Goal: Transaction & Acquisition: Book appointment/travel/reservation

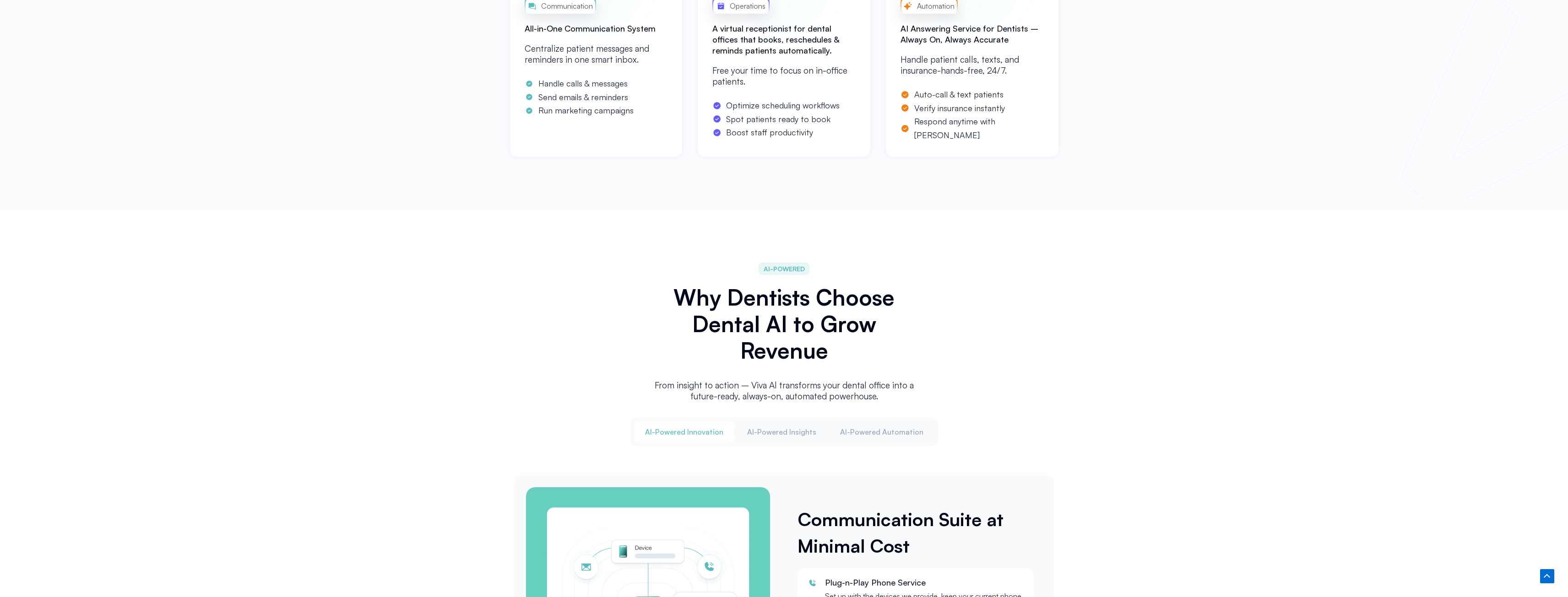
scroll to position [778, 0]
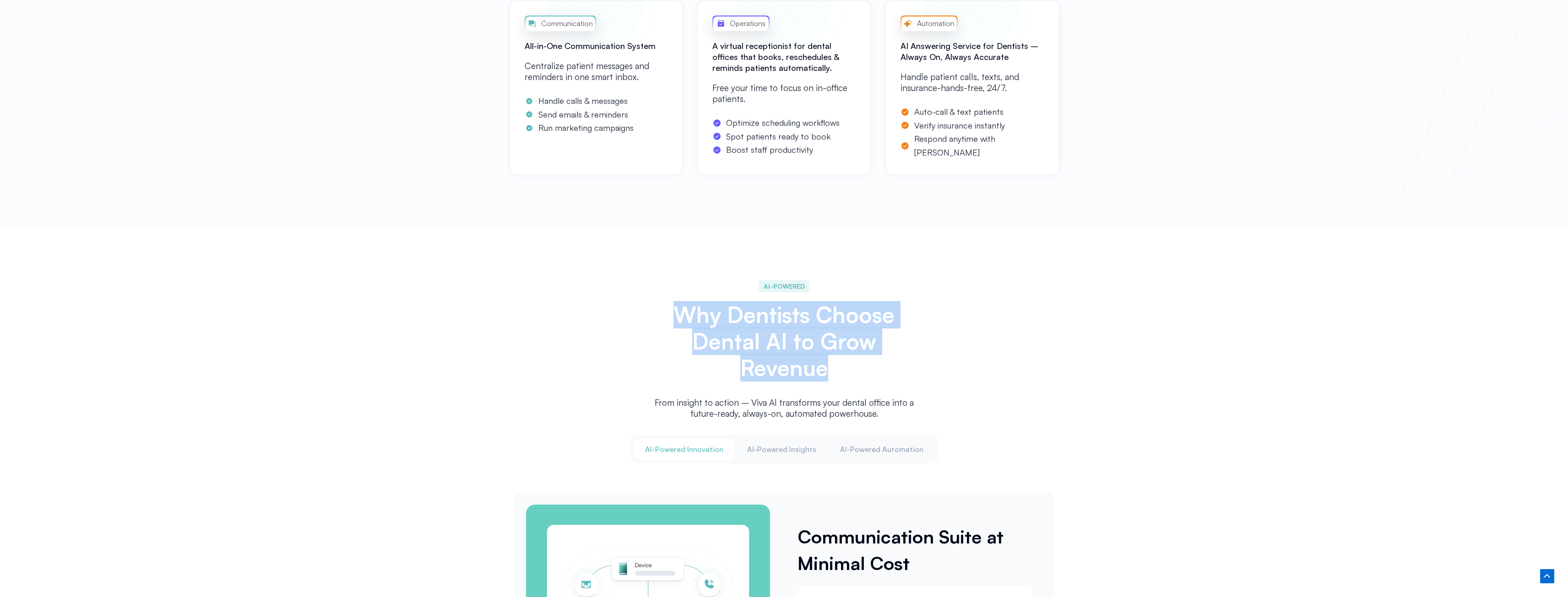
drag, startPoint x: 670, startPoint y: 306, endPoint x: 827, endPoint y: 374, distance: 171.1
click at [827, 374] on h2 "Why Dentists Choose Dental AI to Grow Revenue" at bounding box center [784, 341] width 266 height 80
click at [806, 368] on h2 "Why Dentists Choose Dental AI to Grow Revenue" at bounding box center [784, 341] width 266 height 80
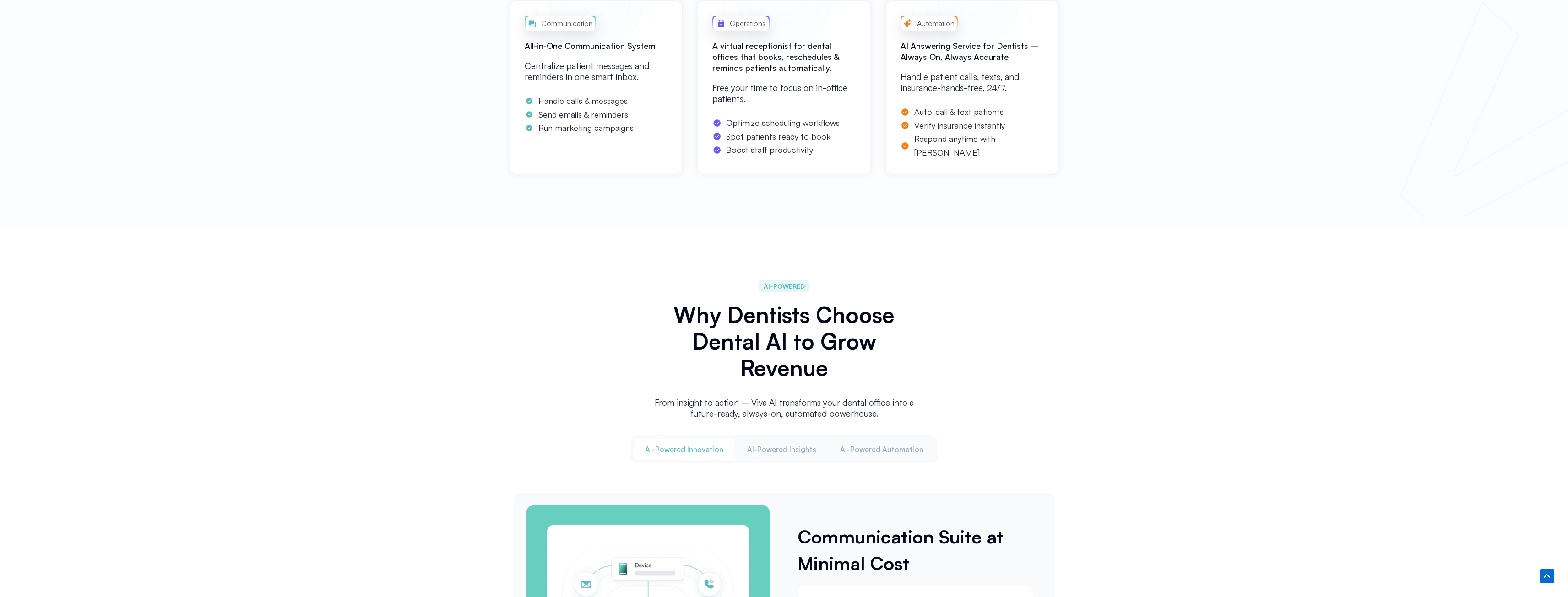
click at [819, 368] on h2 "Why Dentists Choose Dental AI to Grow Revenue" at bounding box center [784, 341] width 266 height 80
drag, startPoint x: 821, startPoint y: 368, endPoint x: 762, endPoint y: 350, distance: 61.7
click at [753, 344] on h2 "Why Dentists Choose Dental AI to Grow Revenue" at bounding box center [784, 341] width 266 height 80
click at [813, 365] on h2 "Why Dentists Choose Dental AI to Grow Revenue" at bounding box center [784, 341] width 266 height 80
drag, startPoint x: 826, startPoint y: 368, endPoint x: 783, endPoint y: 341, distance: 50.8
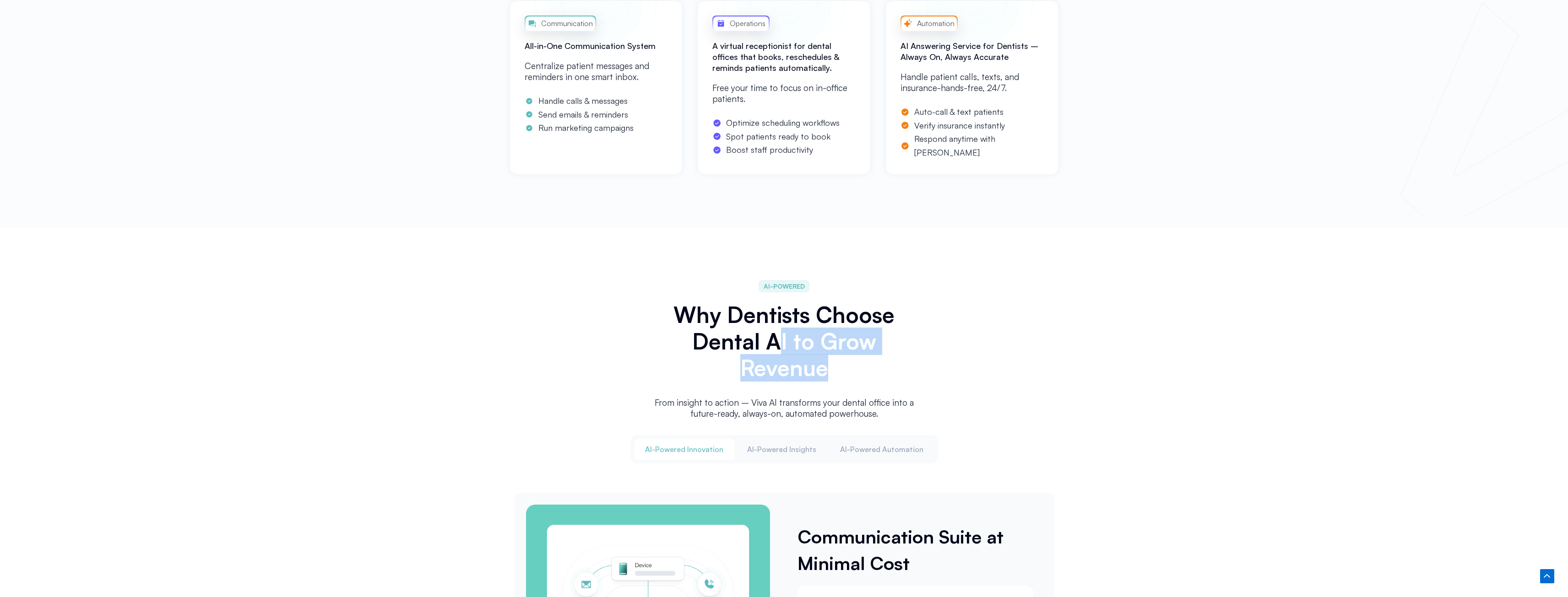
click at [783, 341] on h2 "Why Dentists Choose Dental AI to Grow Revenue" at bounding box center [784, 341] width 266 height 80
click at [702, 321] on h2 "Why Dentists Choose Dental AI to Grow Revenue" at bounding box center [784, 341] width 266 height 80
drag, startPoint x: 710, startPoint y: 313, endPoint x: 778, endPoint y: 312, distance: 68.0
click at [778, 312] on h2 "Why Dentists Choose Dental AI to Grow Revenue" at bounding box center [784, 341] width 266 height 80
click at [780, 311] on h2 "Why Dentists Choose Dental AI to Grow Revenue" at bounding box center [784, 341] width 266 height 80
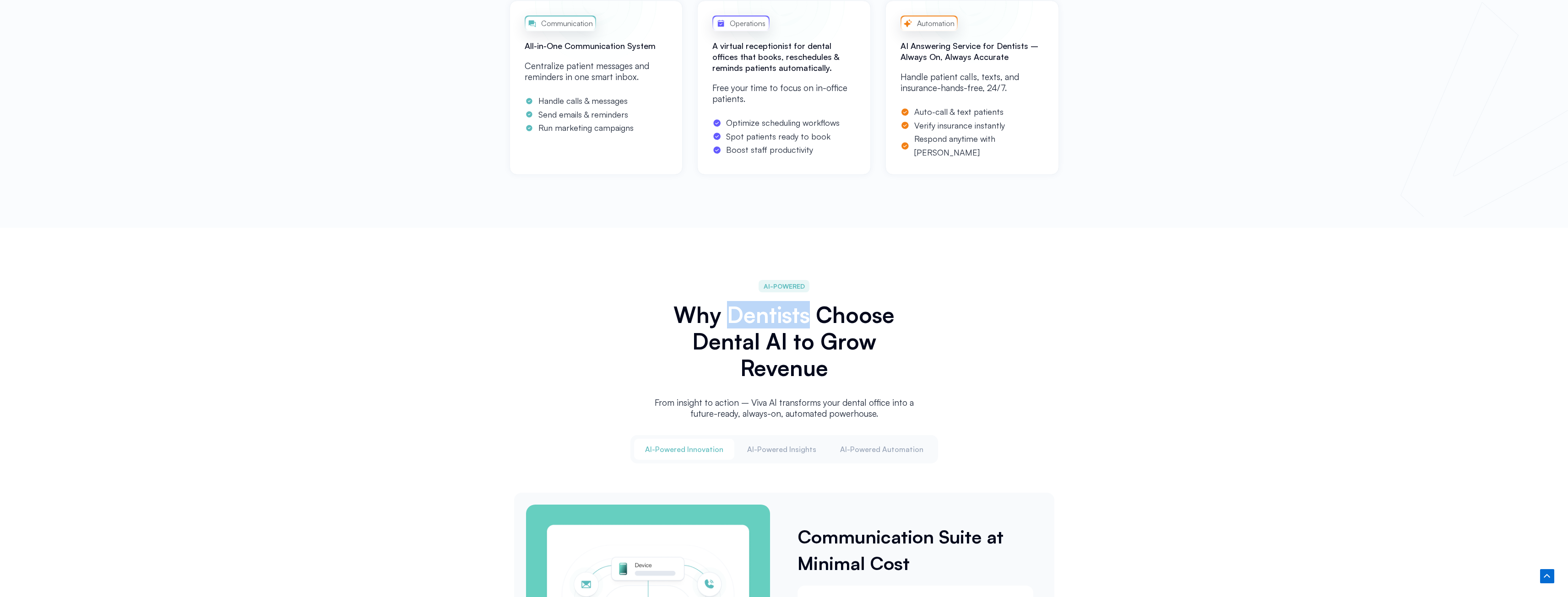
drag, startPoint x: 781, startPoint y: 311, endPoint x: 768, endPoint y: 313, distance: 13.2
click at [768, 313] on h2 "Why Dentists Choose Dental AI to Grow Revenue" at bounding box center [784, 341] width 266 height 80
click at [773, 311] on h2 "Why Dentists Choose Dental AI to Grow Revenue" at bounding box center [784, 341] width 266 height 80
drag, startPoint x: 776, startPoint y: 310, endPoint x: 730, endPoint y: 313, distance: 46.1
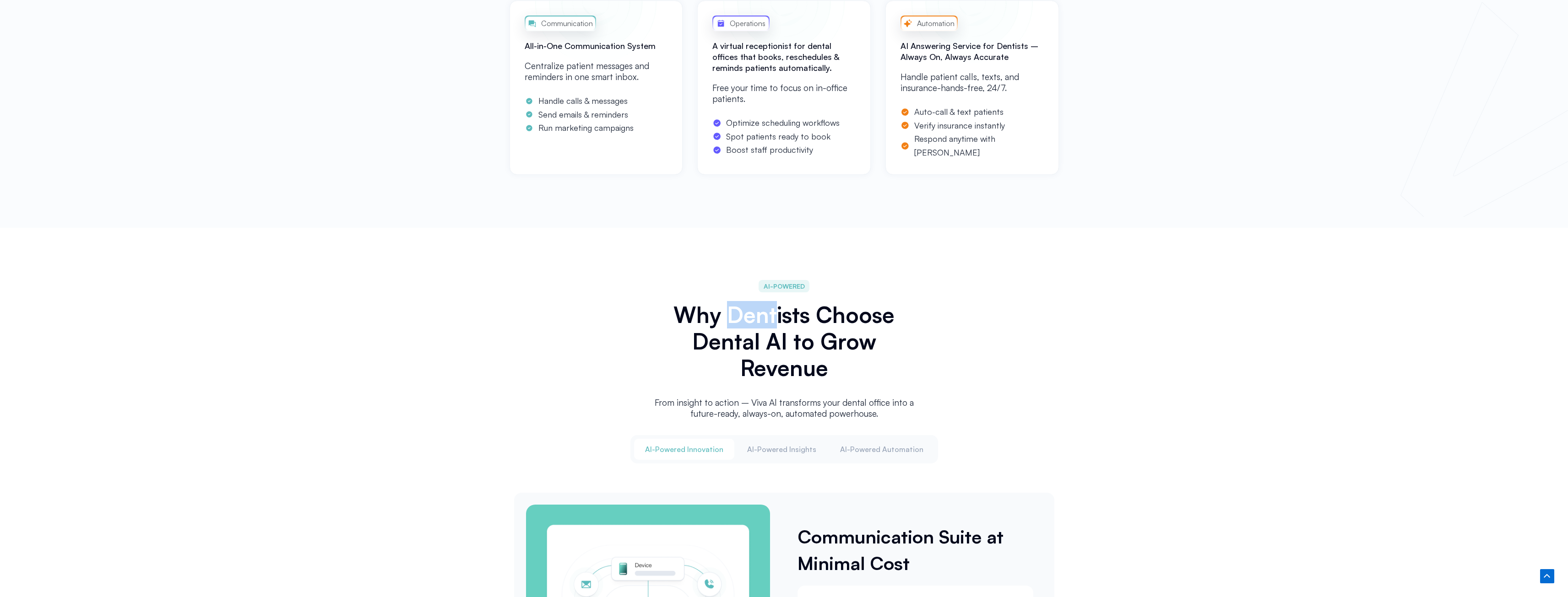
click at [730, 313] on h2 "Why Dentists Choose Dental AI to Grow Revenue" at bounding box center [784, 341] width 266 height 80
click at [793, 360] on h2 "Why Dentists Choose Dental AI to Grow Revenue" at bounding box center [784, 341] width 266 height 80
drag, startPoint x: 788, startPoint y: 366, endPoint x: 789, endPoint y: 340, distance: 26.0
click at [789, 340] on h2 "Why Dentists Choose Dental AI to Grow Revenue" at bounding box center [784, 341] width 266 height 80
click at [786, 368] on h2 "Why Dentists Choose Dental AI to Grow Revenue" at bounding box center [784, 341] width 266 height 80
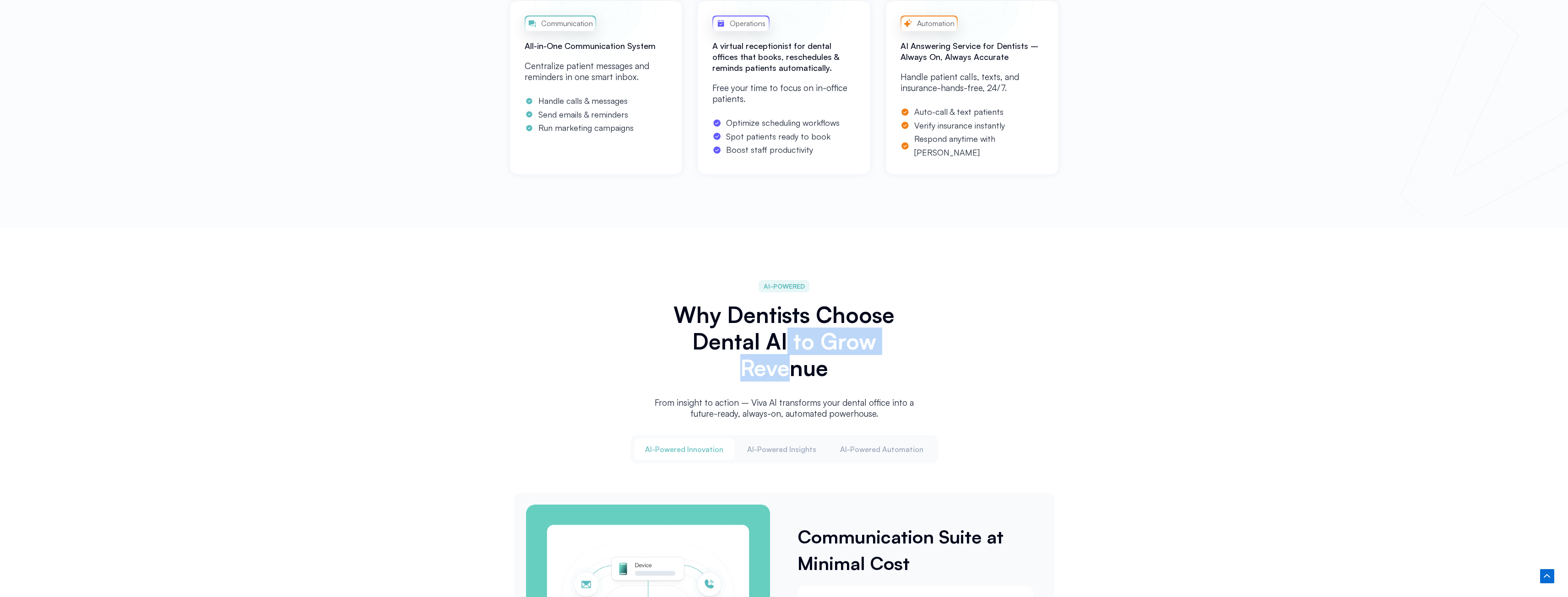
drag, startPoint x: 789, startPoint y: 366, endPoint x: 788, endPoint y: 347, distance: 19.0
click at [788, 347] on h2 "Why Dentists Choose Dental AI to Grow Revenue" at bounding box center [784, 341] width 266 height 80
click at [790, 370] on h2 "Why Dentists Choose Dental AI to Grow Revenue" at bounding box center [784, 341] width 266 height 80
drag, startPoint x: 789, startPoint y: 372, endPoint x: 787, endPoint y: 346, distance: 26.1
click at [787, 346] on h2 "Why Dentists Choose Dental AI to Grow Revenue" at bounding box center [784, 341] width 266 height 80
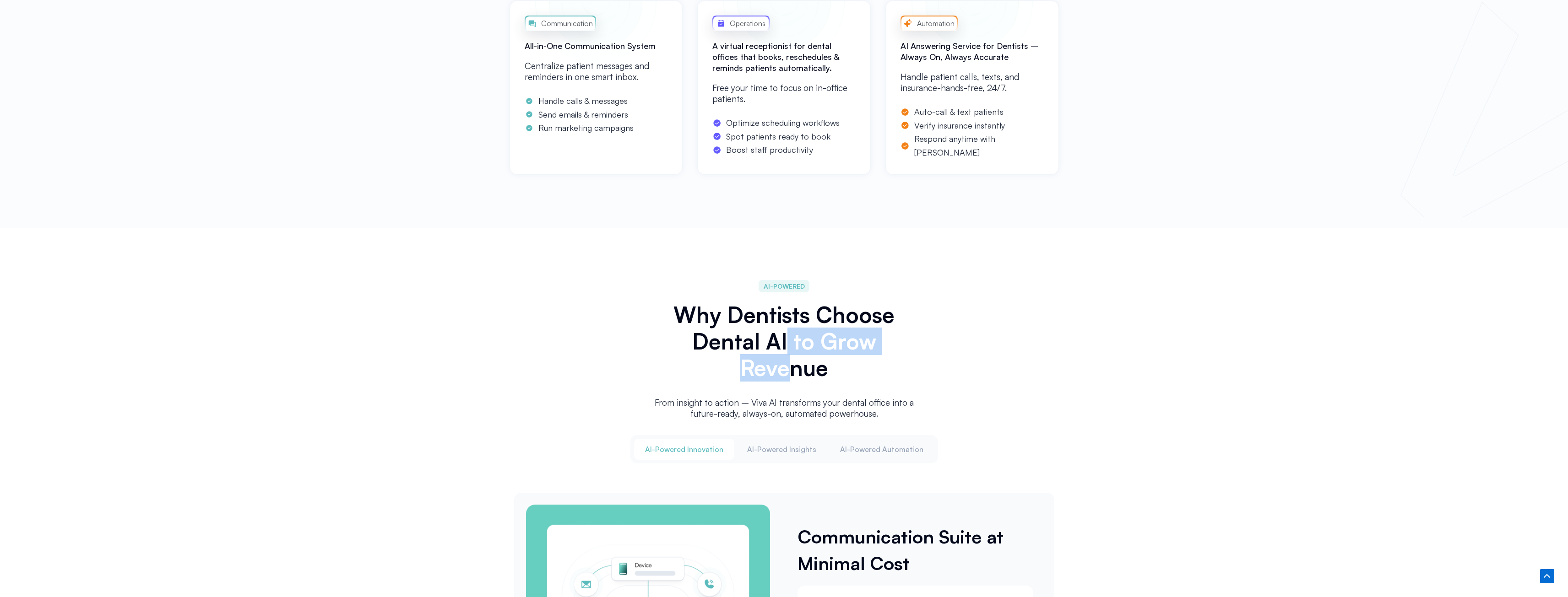
click at [785, 369] on h2 "Why Dentists Choose Dental AI to Grow Revenue" at bounding box center [784, 341] width 266 height 80
drag, startPoint x: 787, startPoint y: 367, endPoint x: 787, endPoint y: 336, distance: 31.0
click at [787, 336] on h2 "Why Dentists Choose Dental AI to Grow Revenue" at bounding box center [784, 341] width 266 height 80
click at [797, 374] on h2 "Why Dentists Choose Dental AI to Grow Revenue" at bounding box center [784, 341] width 266 height 80
drag, startPoint x: 788, startPoint y: 370, endPoint x: 785, endPoint y: 344, distance: 26.2
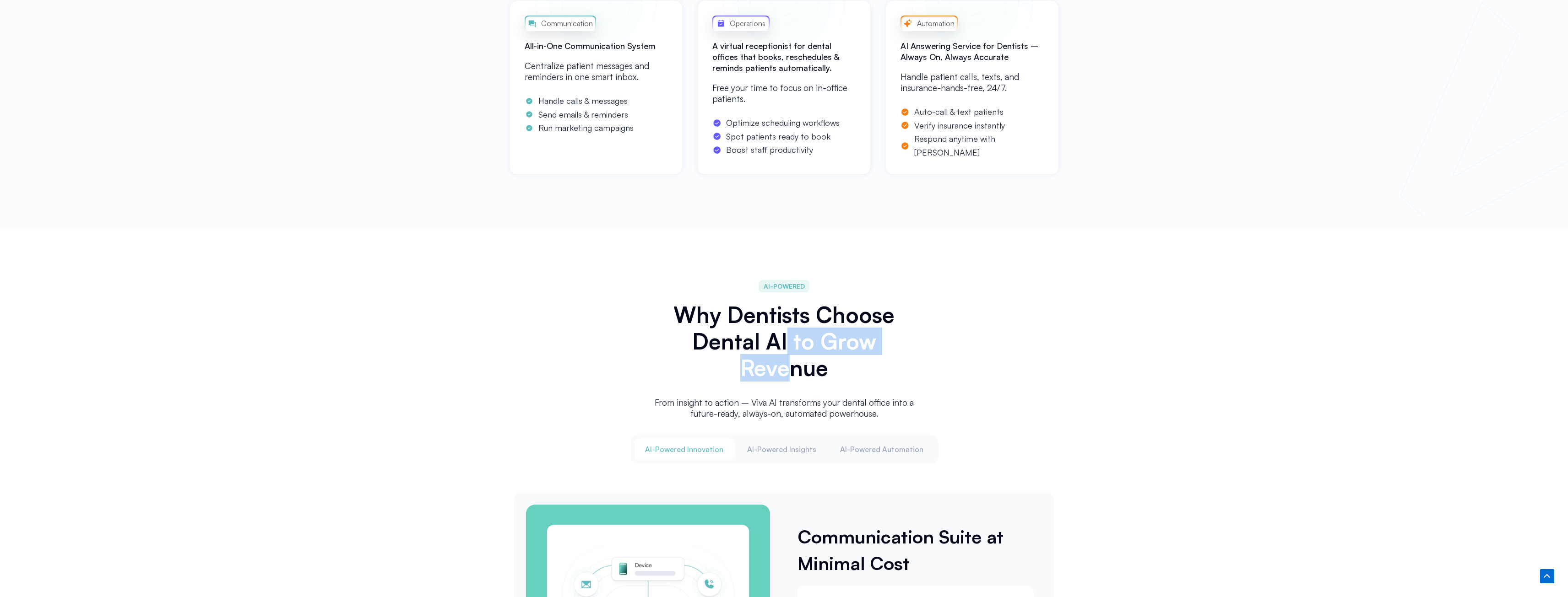
click at [785, 344] on h2 "Why Dentists Choose Dental AI to Grow Revenue" at bounding box center [784, 341] width 266 height 80
click at [791, 370] on h2 "Why Dentists Choose Dental AI to Grow Revenue" at bounding box center [784, 341] width 266 height 80
drag, startPoint x: 789, startPoint y: 370, endPoint x: 788, endPoint y: 350, distance: 20.0
click at [788, 350] on h2 "Why Dentists Choose Dental AI to Grow Revenue" at bounding box center [784, 341] width 266 height 80
click at [788, 372] on h2 "Why Dentists Choose Dental AI to Grow Revenue" at bounding box center [784, 341] width 266 height 80
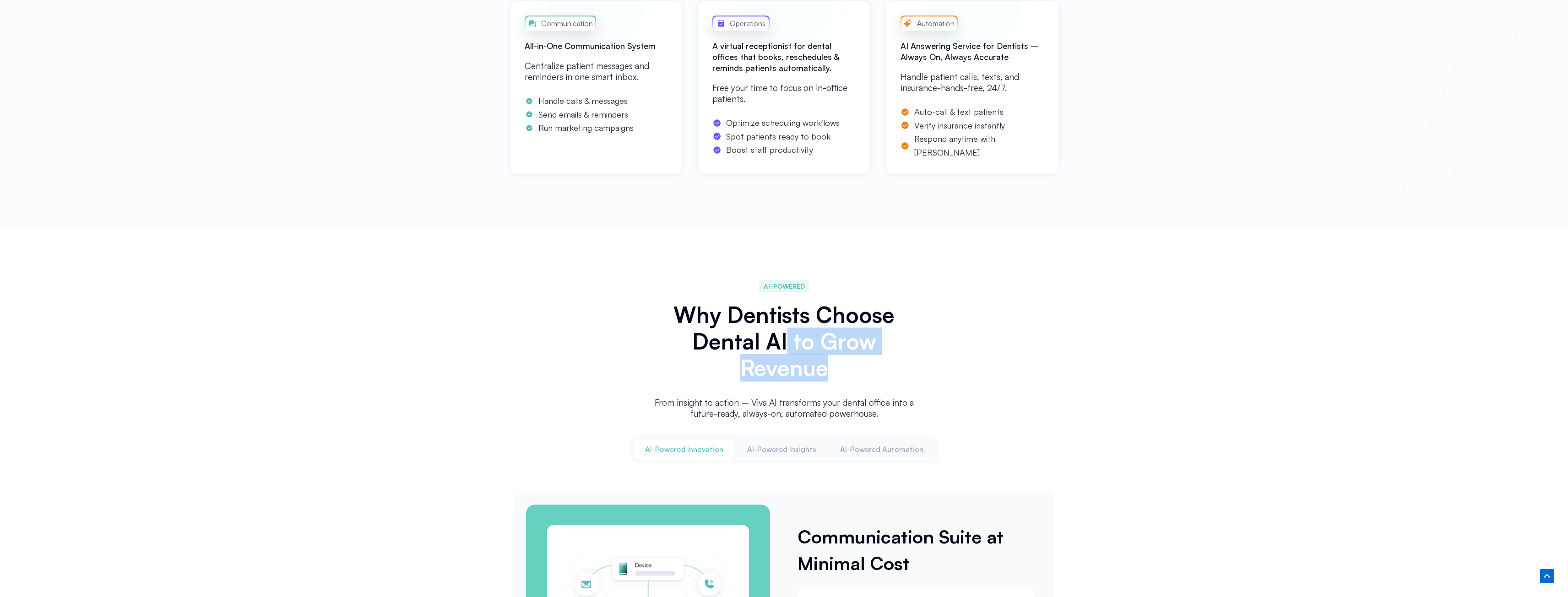
drag, startPoint x: 789, startPoint y: 370, endPoint x: 787, endPoint y: 348, distance: 22.1
click at [787, 348] on h2 "Why Dentists Choose Dental AI to Grow Revenue" at bounding box center [784, 341] width 266 height 80
click at [811, 382] on div "AI-POWERED Why Dentists Choose Dental AI to Grow Revenue From insight to action…" at bounding box center [784, 350] width 275 height 150
drag, startPoint x: 788, startPoint y: 371, endPoint x: 785, endPoint y: 346, distance: 25.2
click at [785, 346] on h2 "Why Dentists Choose Dental AI to Grow Revenue" at bounding box center [784, 341] width 266 height 80
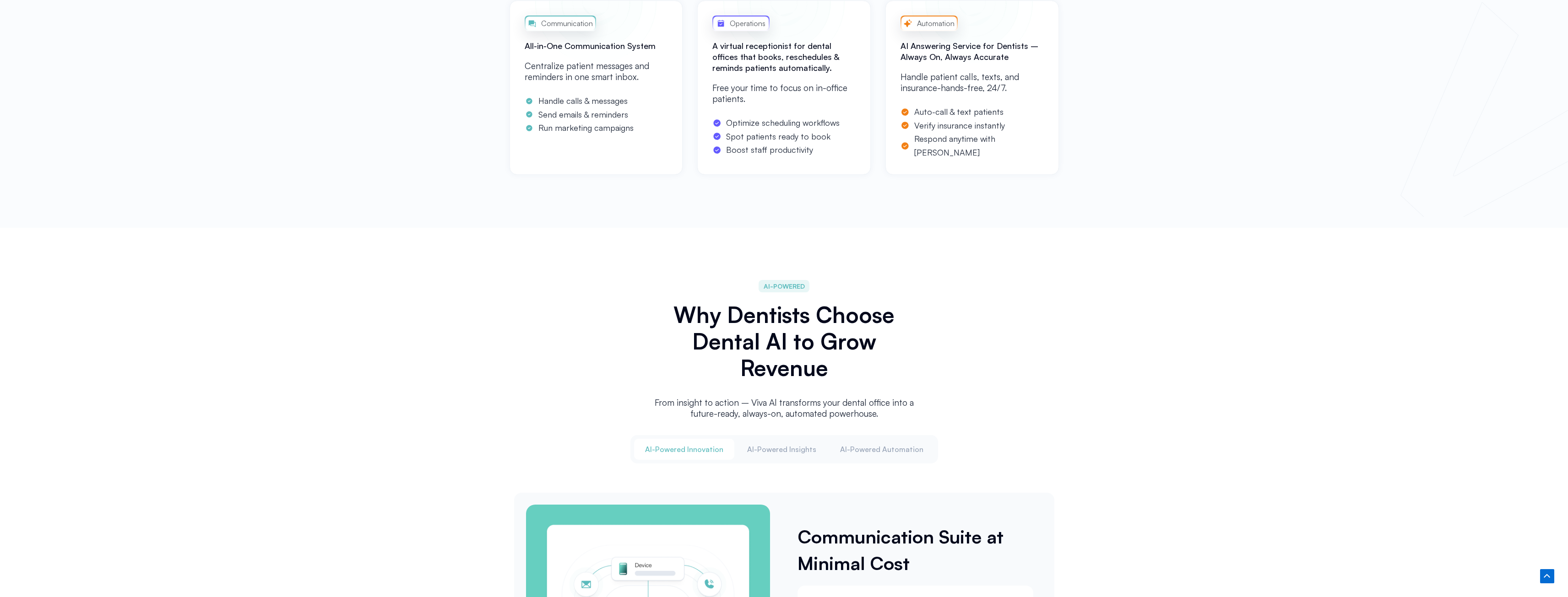
click at [801, 373] on h2 "Why Dentists Choose Dental AI to Grow Revenue" at bounding box center [784, 341] width 266 height 80
drag, startPoint x: 790, startPoint y: 369, endPoint x: 789, endPoint y: 340, distance: 29.0
click at [789, 340] on h2 "Why Dentists Choose Dental AI to Grow Revenue" at bounding box center [784, 341] width 266 height 80
click at [790, 372] on h2 "Why Dentists Choose Dental AI to Grow Revenue" at bounding box center [784, 341] width 266 height 80
drag, startPoint x: 789, startPoint y: 370, endPoint x: 783, endPoint y: 342, distance: 28.6
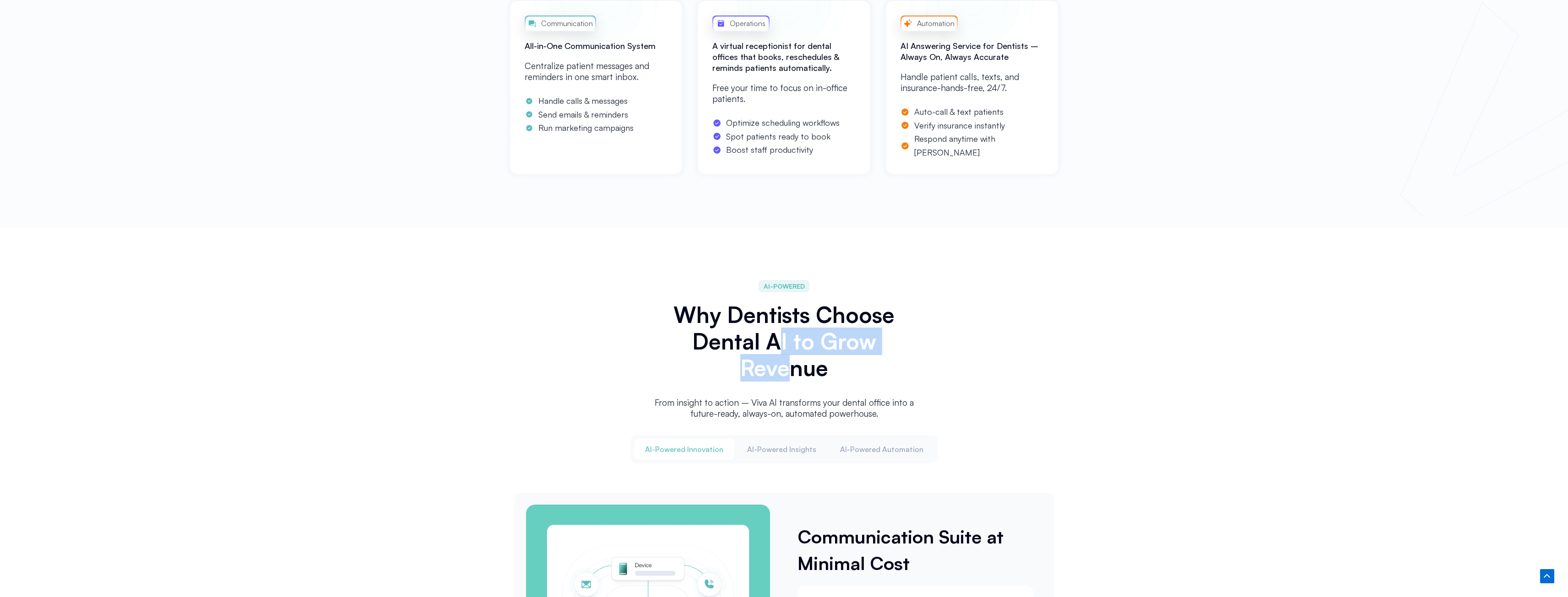
click at [783, 342] on h2 "Why Dentists Choose Dental AI to Grow Revenue" at bounding box center [784, 341] width 266 height 80
click at [792, 375] on h2 "Why Dentists Choose Dental AI to Grow Revenue" at bounding box center [784, 341] width 266 height 80
drag, startPoint x: 789, startPoint y: 370, endPoint x: 783, endPoint y: 350, distance: 20.9
click at [783, 350] on h2 "Why Dentists Choose Dental AI to Grow Revenue" at bounding box center [784, 341] width 266 height 80
click at [783, 362] on h2 "Why Dentists Choose Dental AI to Grow Revenue" at bounding box center [784, 341] width 266 height 80
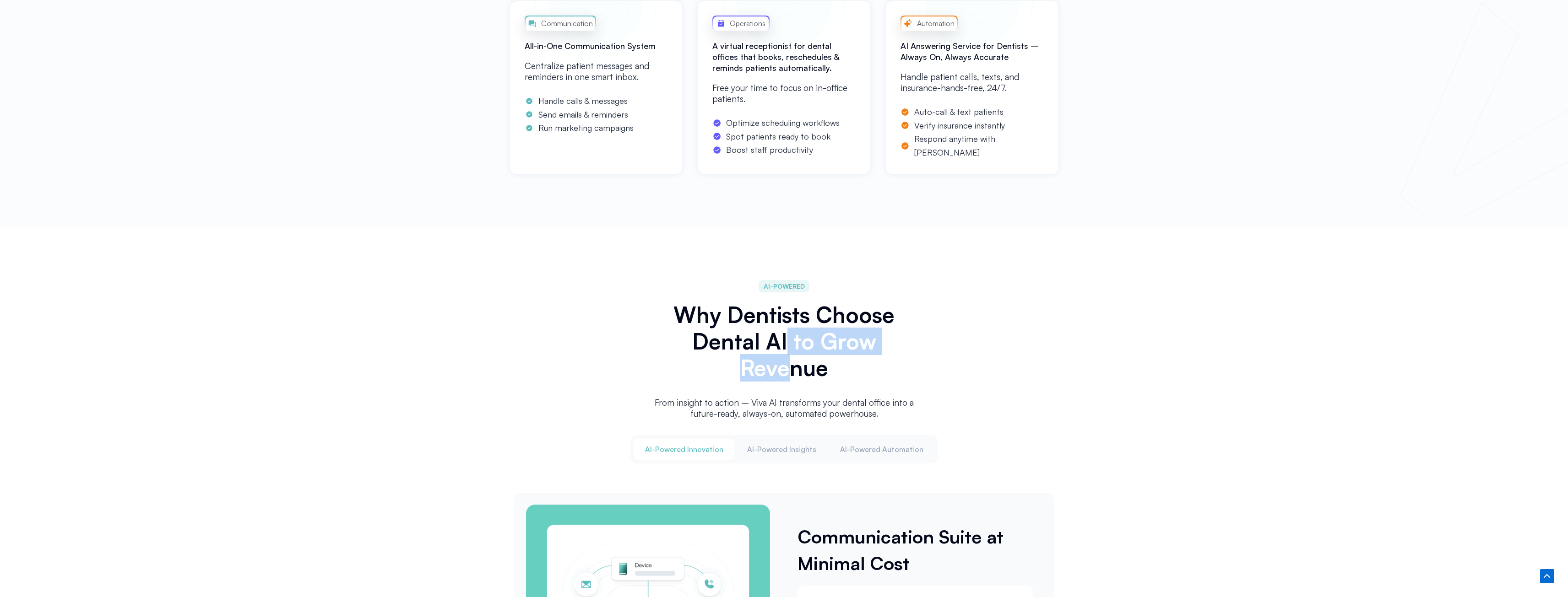
drag, startPoint x: 787, startPoint y: 368, endPoint x: 788, endPoint y: 348, distance: 20.0
click at [788, 348] on h2 "Why Dentists Choose Dental AI to Grow Revenue" at bounding box center [784, 341] width 266 height 80
click at [789, 368] on h2 "Why Dentists Choose Dental AI to Grow Revenue" at bounding box center [784, 341] width 266 height 80
drag, startPoint x: 789, startPoint y: 368, endPoint x: 786, endPoint y: 348, distance: 20.2
click at [786, 348] on h2 "Why Dentists Choose Dental AI to Grow Revenue" at bounding box center [784, 341] width 266 height 80
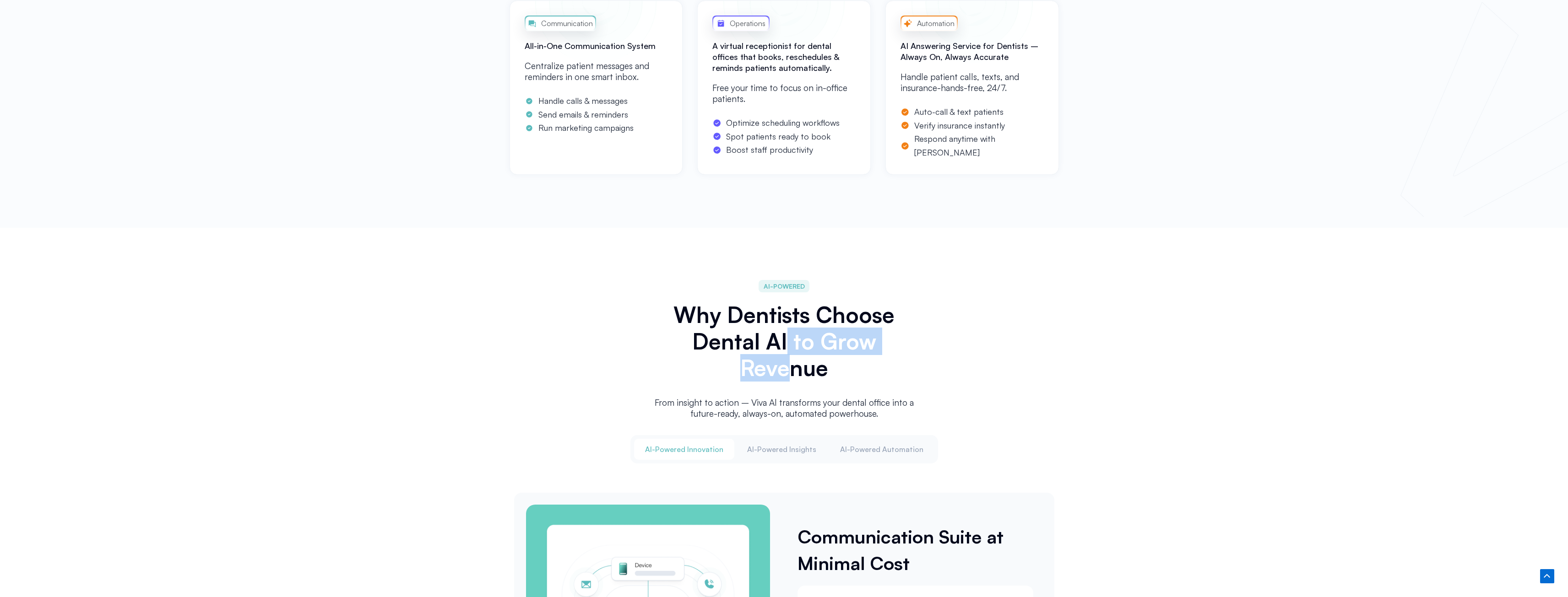
click at [796, 369] on h2 "Why Dentists Choose Dental AI to Grow Revenue" at bounding box center [784, 341] width 266 height 80
drag, startPoint x: 787, startPoint y: 352, endPoint x: 785, endPoint y: 343, distance: 9.2
click at [785, 343] on h2 "Why Dentists Choose Dental AI to Grow Revenue" at bounding box center [784, 341] width 266 height 80
click at [788, 369] on h2 "Why Dentists Choose Dental AI to Grow Revenue" at bounding box center [784, 341] width 266 height 80
drag, startPoint x: 789, startPoint y: 368, endPoint x: 787, endPoint y: 349, distance: 19.1
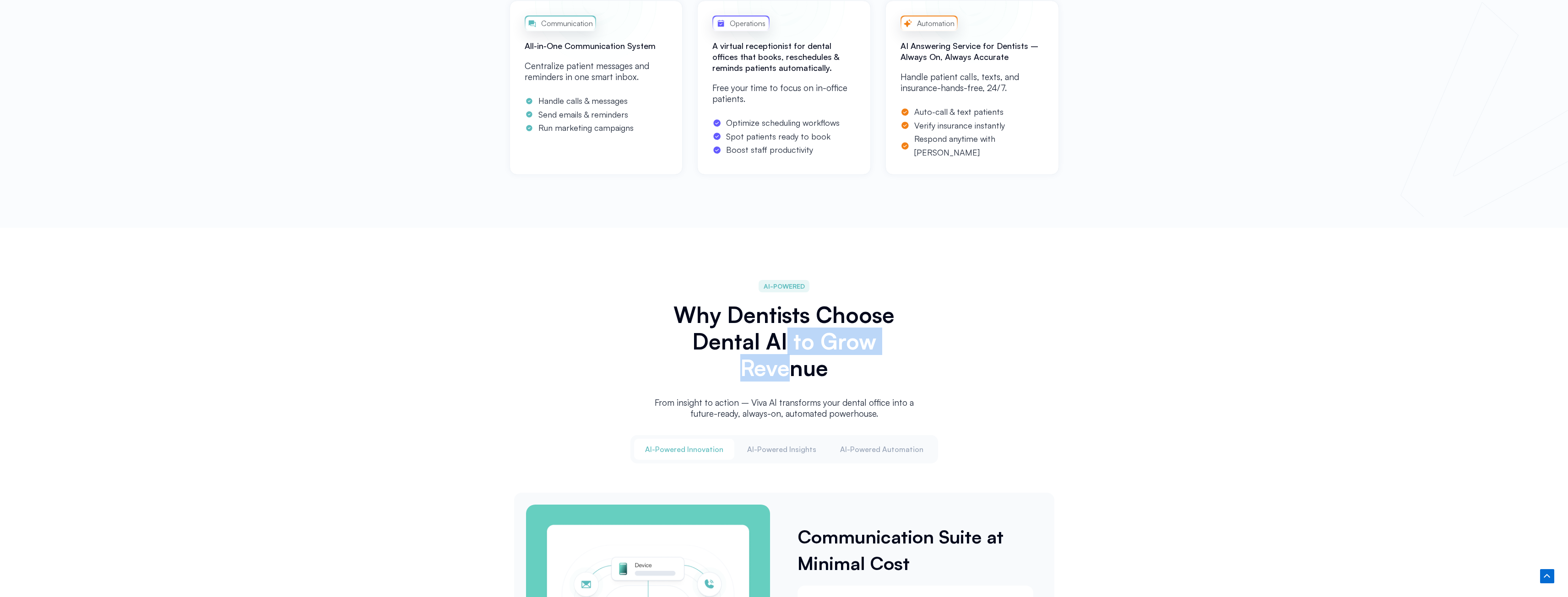
click at [787, 349] on h2 "Why Dentists Choose Dental AI to Grow Revenue" at bounding box center [784, 341] width 266 height 80
click at [787, 366] on h2 "Why Dentists Choose Dental AI to Grow Revenue" at bounding box center [784, 341] width 266 height 80
drag, startPoint x: 787, startPoint y: 366, endPoint x: 785, endPoint y: 348, distance: 18.1
click at [785, 348] on h2 "Why Dentists Choose Dental AI to Grow Revenue" at bounding box center [784, 341] width 266 height 80
click at [796, 375] on h2 "Why Dentists Choose Dental AI to Grow Revenue" at bounding box center [784, 341] width 266 height 80
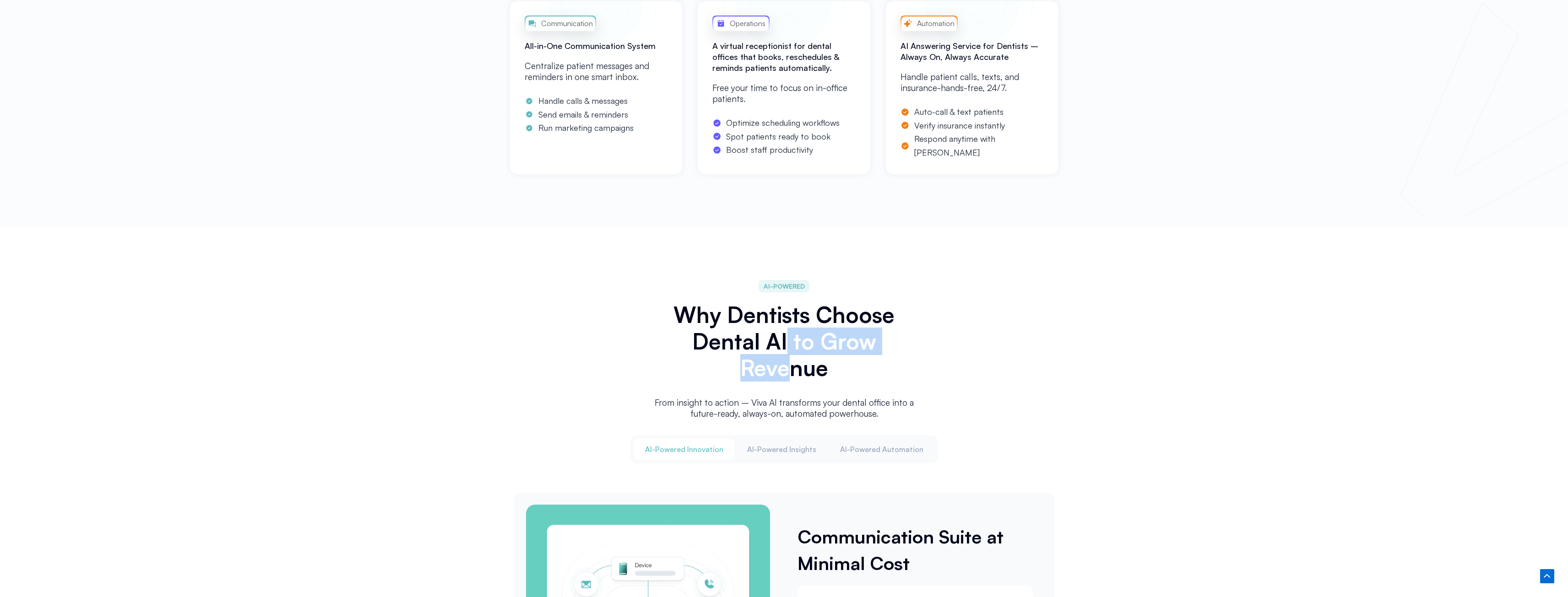
drag, startPoint x: 789, startPoint y: 372, endPoint x: 784, endPoint y: 340, distance: 32.4
click at [784, 340] on h2 "Why Dentists Choose Dental AI to Grow Revenue" at bounding box center [784, 341] width 266 height 80
click at [789, 372] on h2 "Why Dentists Choose Dental AI to Grow Revenue" at bounding box center [784, 341] width 266 height 80
drag, startPoint x: 789, startPoint y: 371, endPoint x: 781, endPoint y: 342, distance: 30.1
click at [781, 342] on h2 "Why Dentists Choose Dental AI to Grow Revenue" at bounding box center [784, 341] width 266 height 80
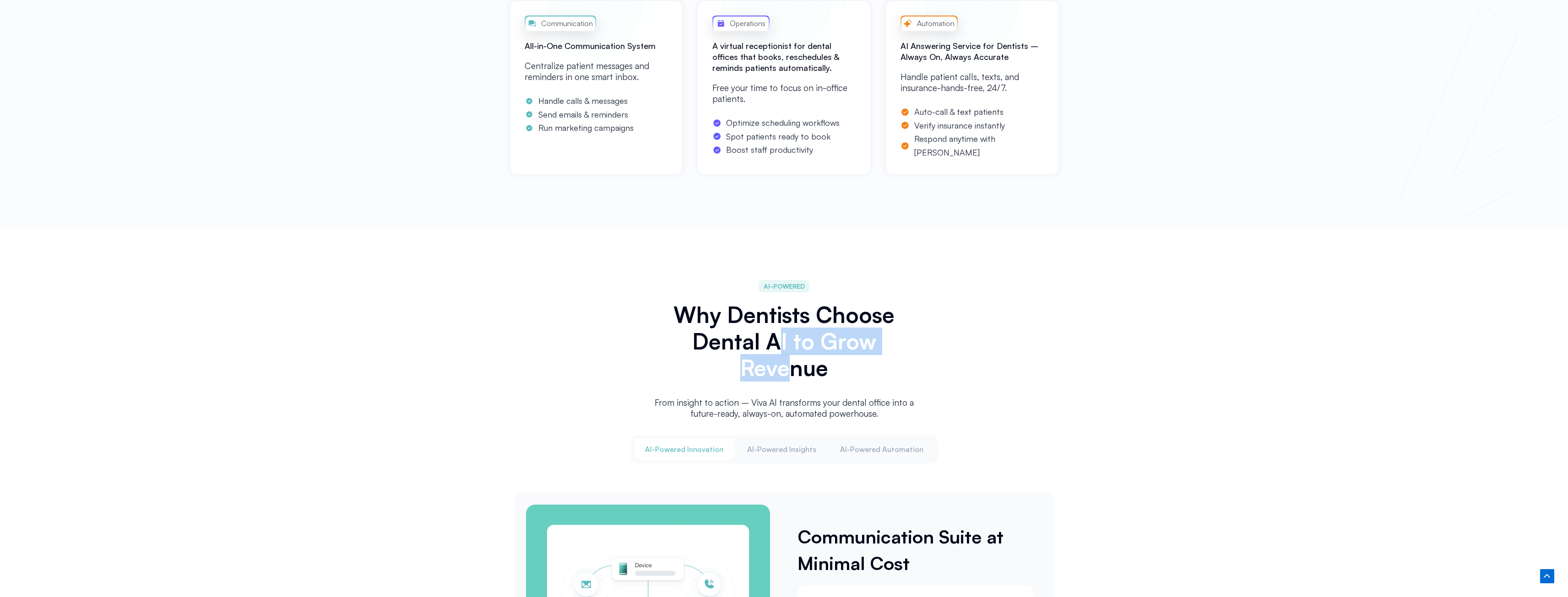
click at [784, 338] on h2 "Why Dentists Choose Dental AI to Grow Revenue" at bounding box center [784, 341] width 266 height 80
click at [783, 353] on h2 "Why Dentists Choose Dental AI to Grow Revenue" at bounding box center [784, 341] width 266 height 80
drag, startPoint x: 787, startPoint y: 369, endPoint x: 786, endPoint y: 347, distance: 22.0
click at [786, 347] on h2 "Why Dentists Choose Dental AI to Grow Revenue" at bounding box center [784, 341] width 266 height 80
click at [785, 369] on h2 "Why Dentists Choose Dental AI to Grow Revenue" at bounding box center [784, 341] width 266 height 80
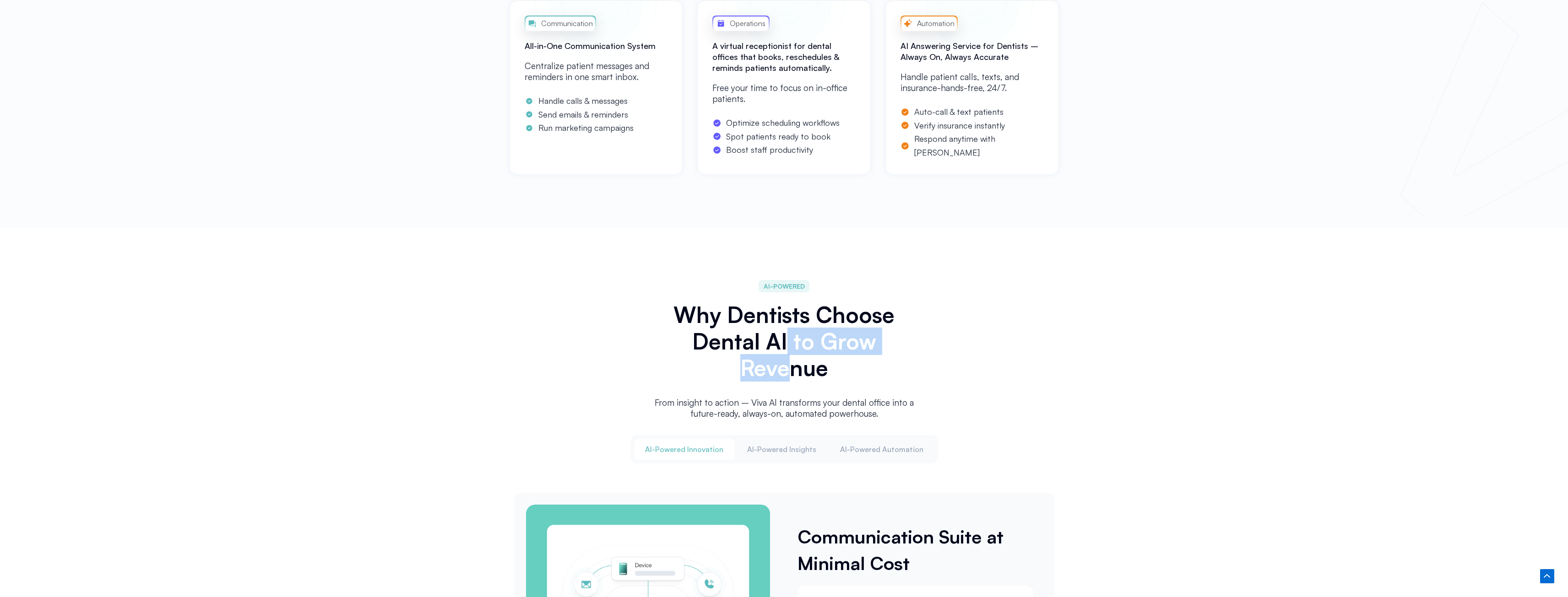
drag, startPoint x: 787, startPoint y: 362, endPoint x: 786, endPoint y: 349, distance: 13.0
click at [786, 349] on h2 "Why Dentists Choose Dental AI to Grow Revenue" at bounding box center [784, 341] width 266 height 80
click at [784, 374] on h2 "Why Dentists Choose Dental AI to Grow Revenue" at bounding box center [784, 341] width 266 height 80
drag, startPoint x: 787, startPoint y: 368, endPoint x: 787, endPoint y: 349, distance: 19.0
click at [787, 349] on h2 "Why Dentists Choose Dental AI to Grow Revenue" at bounding box center [784, 341] width 266 height 80
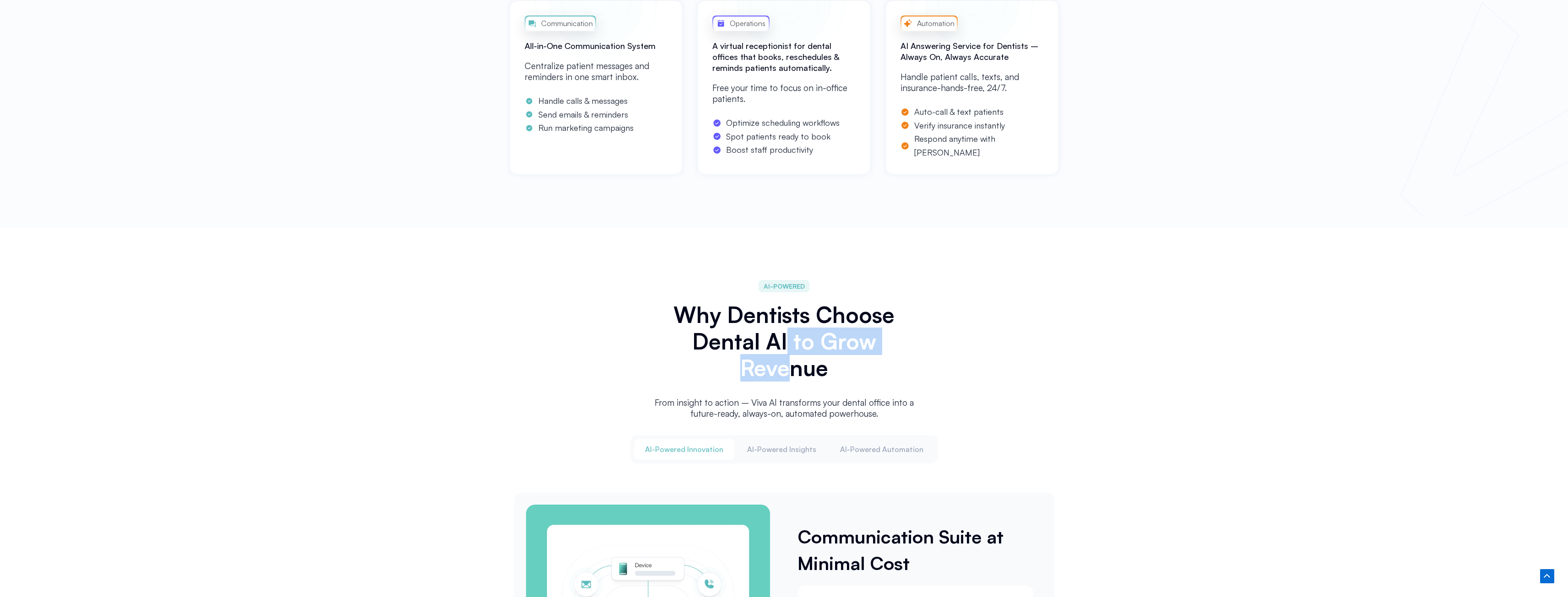
click at [786, 366] on h2 "Why Dentists Choose Dental AI to Grow Revenue" at bounding box center [784, 341] width 266 height 80
drag, startPoint x: 789, startPoint y: 367, endPoint x: 787, endPoint y: 348, distance: 19.1
click at [787, 348] on h2 "Why Dentists Choose Dental AI to Grow Revenue" at bounding box center [784, 341] width 266 height 80
click at [789, 374] on h2 "Why Dentists Choose Dental AI to Grow Revenue" at bounding box center [784, 341] width 266 height 80
drag, startPoint x: 790, startPoint y: 370, endPoint x: 785, endPoint y: 346, distance: 24.5
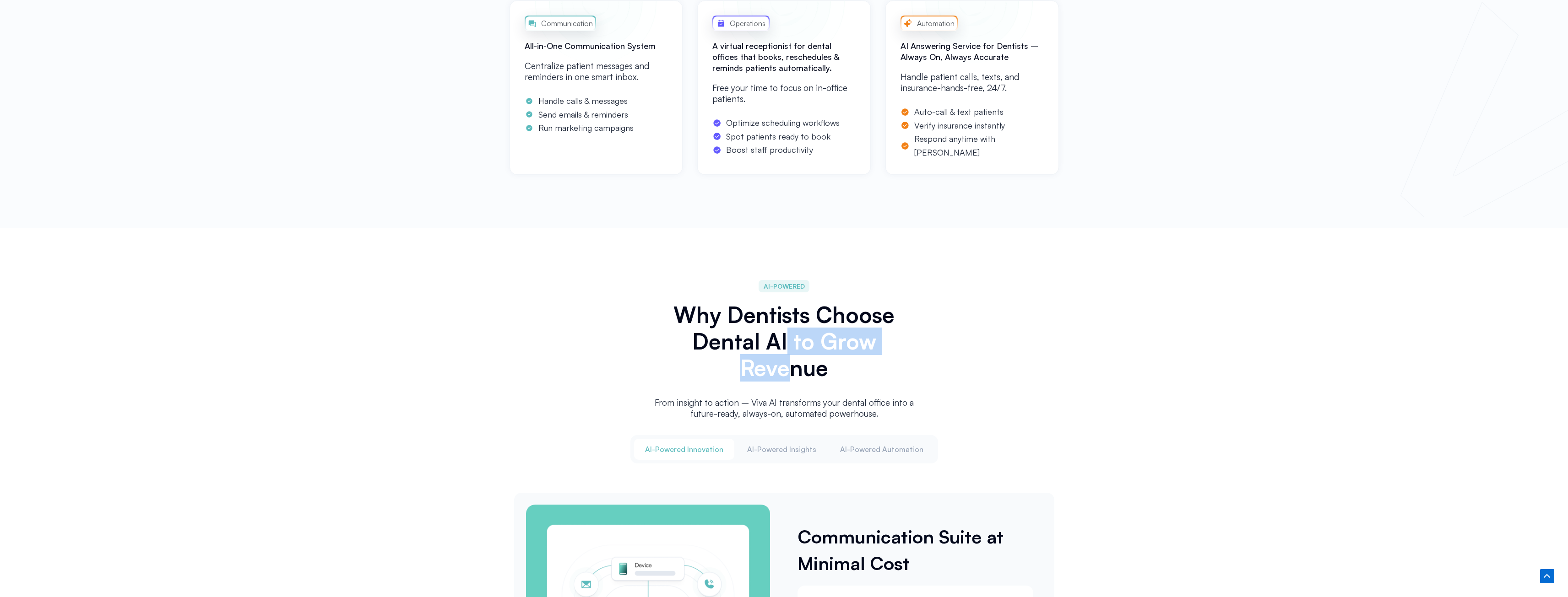
click at [785, 346] on h2 "Why Dentists Choose Dental AI to Grow Revenue" at bounding box center [784, 341] width 266 height 80
click at [819, 370] on h2 "Why Dentists Choose Dental AI to Grow Revenue" at bounding box center [784, 341] width 266 height 80
drag, startPoint x: 790, startPoint y: 371, endPoint x: 786, endPoint y: 341, distance: 30.3
click at [786, 341] on h2 "Why Dentists Choose Dental AI to Grow Revenue" at bounding box center [784, 341] width 266 height 80
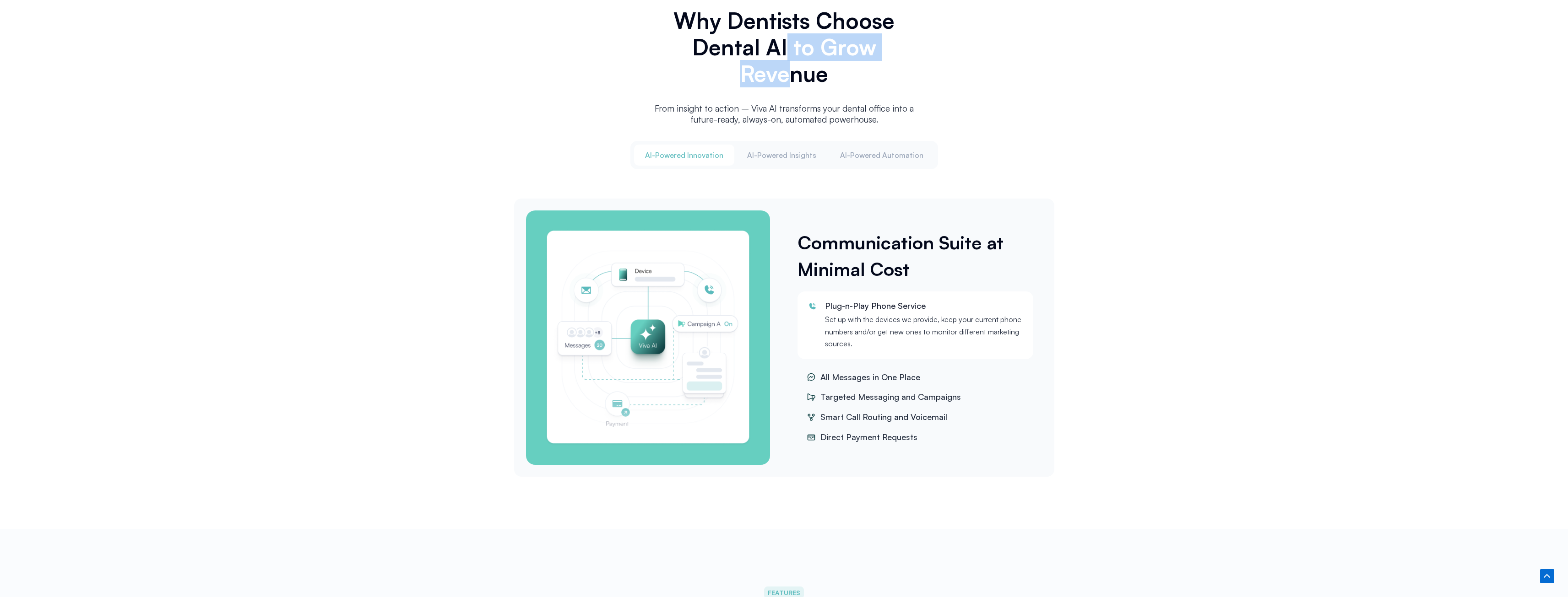
scroll to position [1052, 0]
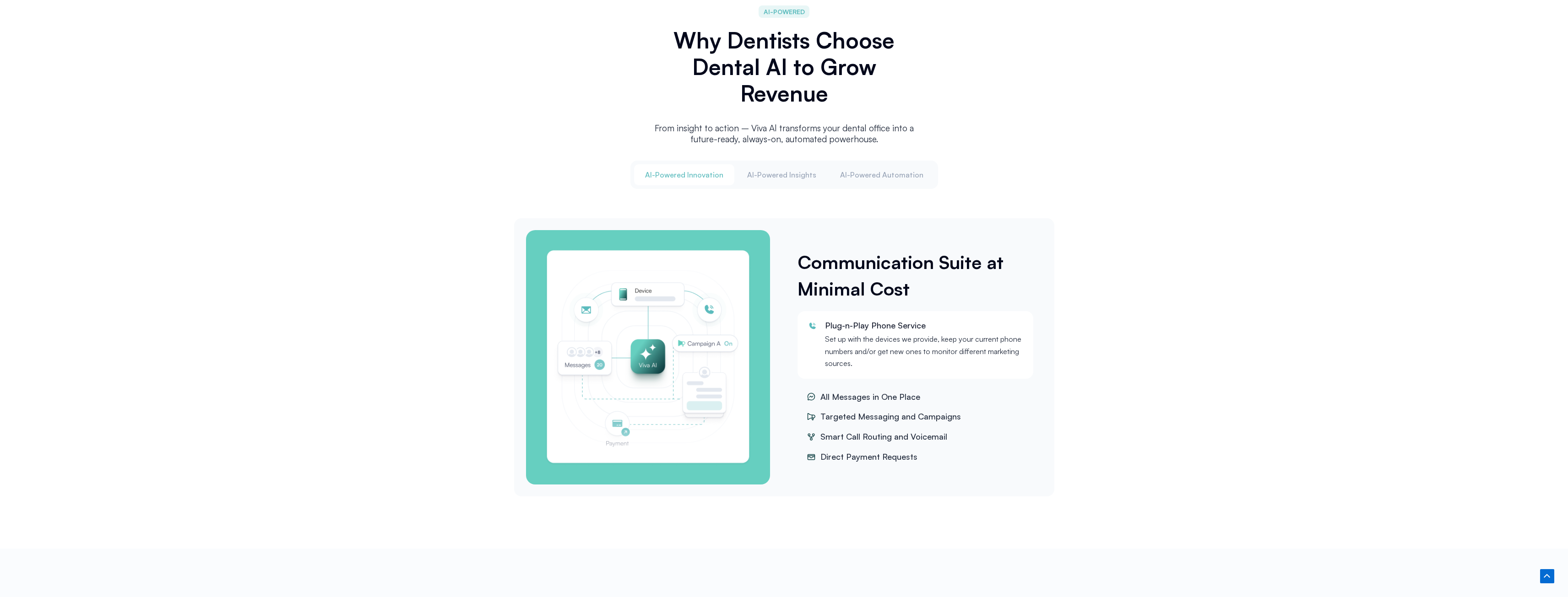
click at [903, 453] on span "Direct Payment Requests" at bounding box center [868, 457] width 100 height 14
drag, startPoint x: 858, startPoint y: 453, endPoint x: 858, endPoint y: 435, distance: 18.0
click at [858, 435] on ul "All Messages in One Place Targeted Messaging and Campaigns [PERSON_NAME] Call R…" at bounding box center [915, 427] width 236 height 78
click at [868, 453] on span "Direct Payment Requests" at bounding box center [868, 457] width 100 height 14
drag, startPoint x: 858, startPoint y: 457, endPoint x: 857, endPoint y: 445, distance: 12.0
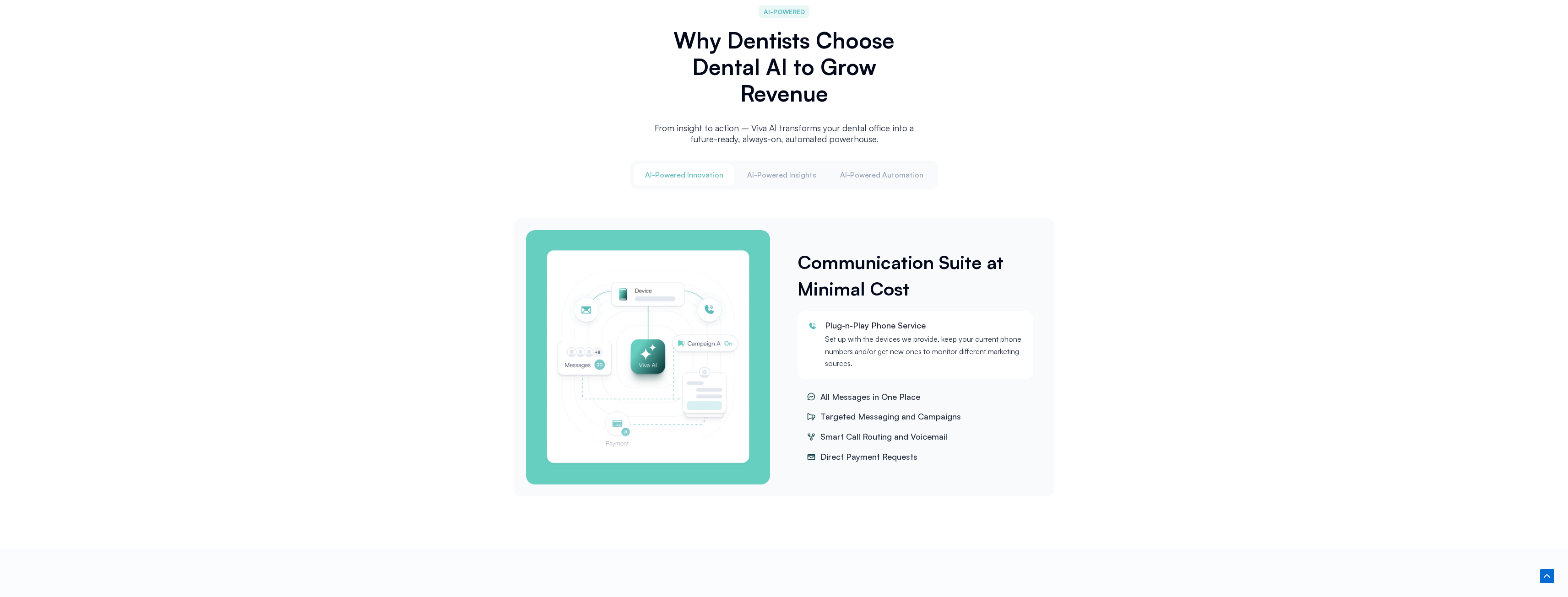
click at [857, 445] on ul "All Messages in One Place Targeted Messaging and Campaigns [PERSON_NAME] Call R…" at bounding box center [915, 427] width 236 height 78
drag, startPoint x: 858, startPoint y: 455, endPoint x: 858, endPoint y: 443, distance: 12.0
click at [858, 443] on ul "All Messages in One Place Targeted Messaging and Campaigns [PERSON_NAME] Call R…" at bounding box center [915, 427] width 236 height 78
drag, startPoint x: 857, startPoint y: 456, endPoint x: 857, endPoint y: 440, distance: 16.0
click at [857, 440] on ul "All Messages in One Place Targeted Messaging and Campaigns [PERSON_NAME] Call R…" at bounding box center [915, 427] width 236 height 78
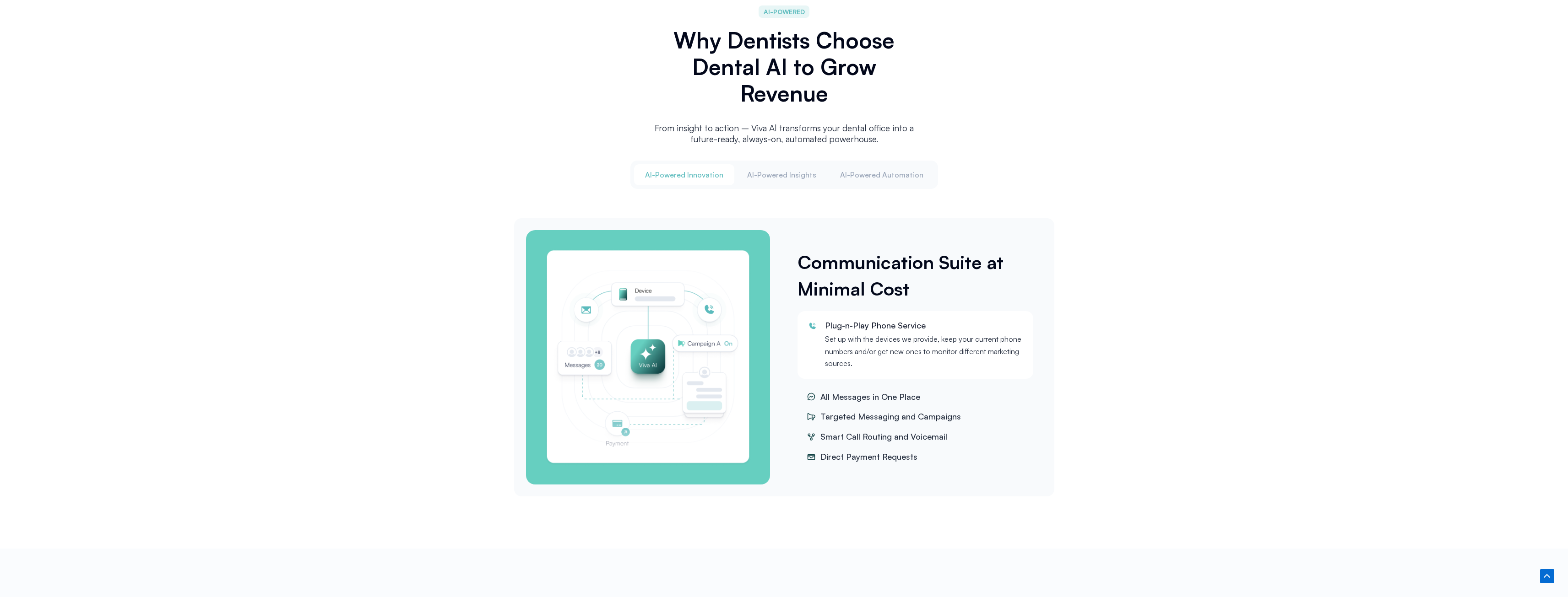
click at [864, 463] on li "Direct Payment Requests" at bounding box center [915, 457] width 236 height 18
drag, startPoint x: 857, startPoint y: 456, endPoint x: 858, endPoint y: 440, distance: 16.0
click at [858, 440] on ul "All Messages in One Place Targeted Messaging and Campaigns [PERSON_NAME] Call R…" at bounding box center [915, 427] width 236 height 78
click at [858, 458] on span "Direct Payment Requests" at bounding box center [868, 457] width 100 height 14
drag, startPoint x: 858, startPoint y: 458, endPoint x: 857, endPoint y: 443, distance: 15.0
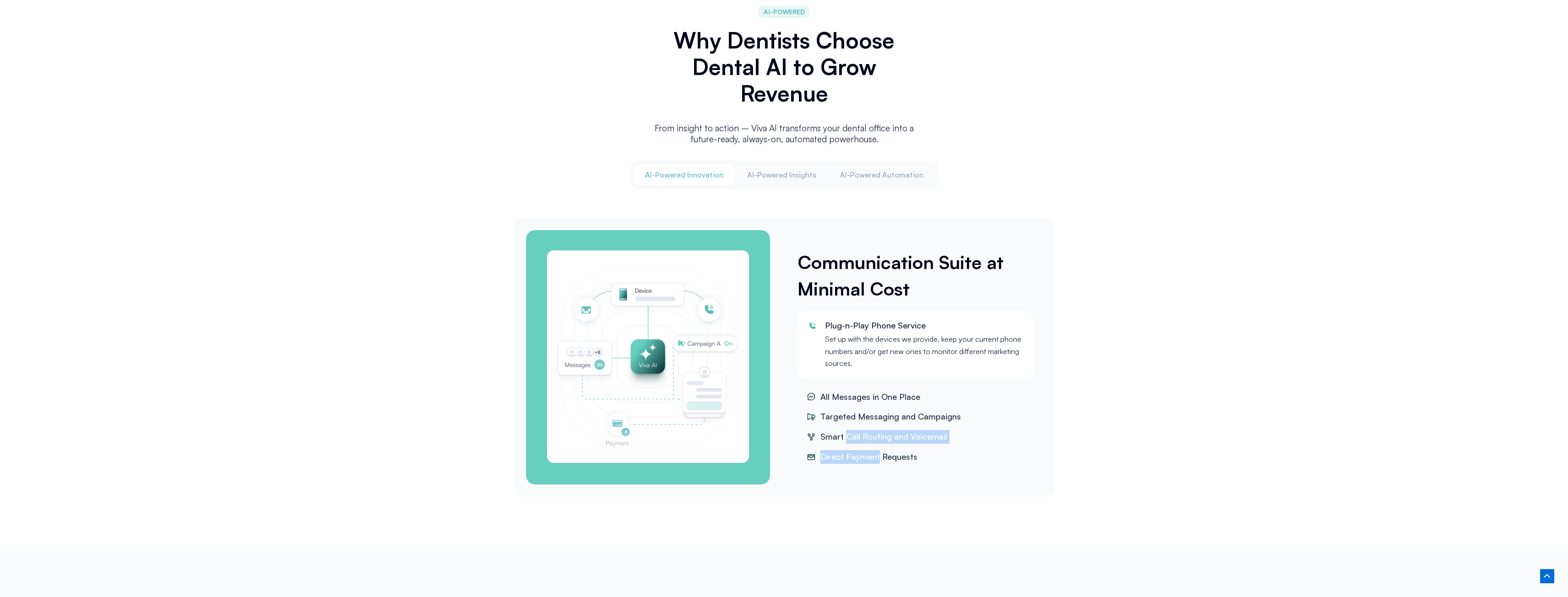
click at [857, 443] on ul "All Messages in One Place Targeted Messaging and Campaigns [PERSON_NAME] Call R…" at bounding box center [915, 427] width 236 height 78
click at [860, 463] on div "Communication Suite at Minimal Cost Plug-n-Play Phone Service Set up with the d…" at bounding box center [915, 357] width 263 height 263
drag, startPoint x: 858, startPoint y: 455, endPoint x: 859, endPoint y: 439, distance: 16.0
click at [859, 439] on ul "All Messages in One Place Targeted Messaging and Campaigns [PERSON_NAME] Call R…" at bounding box center [915, 427] width 236 height 78
click at [886, 473] on div "Communication Suite at Minimal Cost Plug-n-Play Phone Service Set up with the d…" at bounding box center [915, 357] width 263 height 263
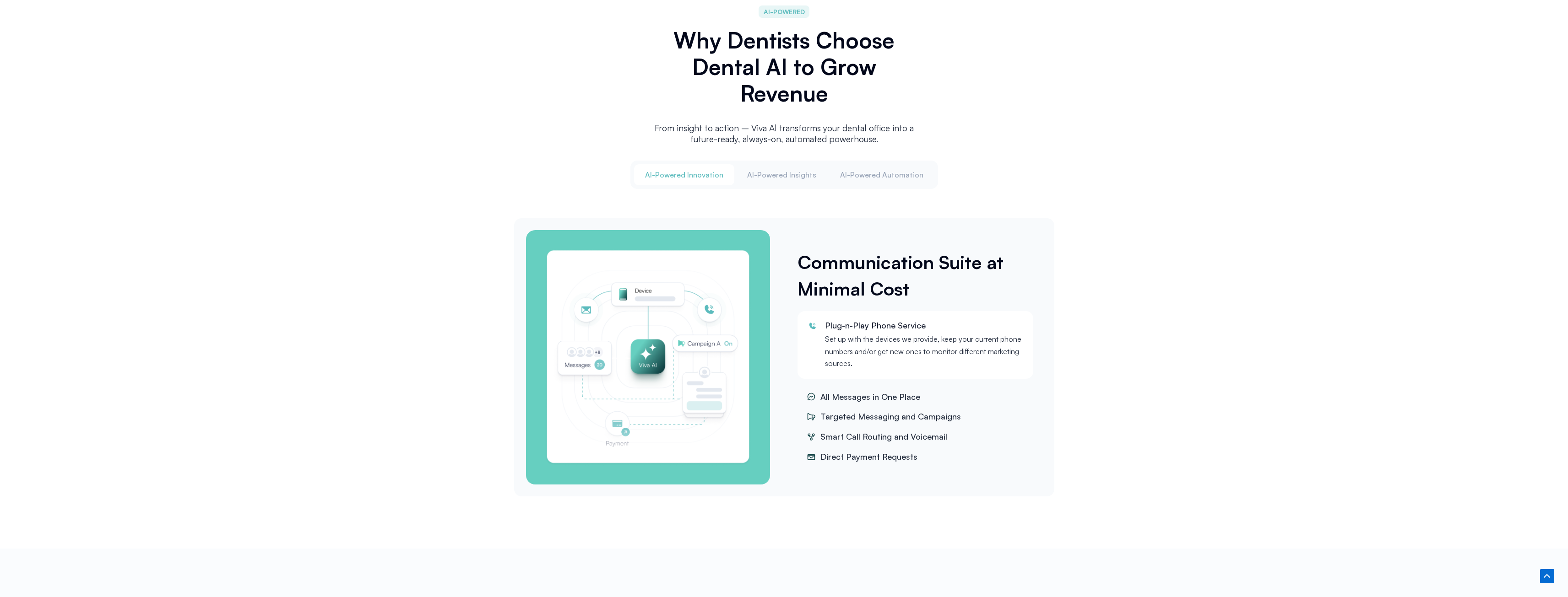
click at [1367, 398] on div "AI-POWERED Why Dentists Choose Dental AI to Grow Revenue From insight to action…" at bounding box center [784, 251] width 1568 height 596
drag, startPoint x: 921, startPoint y: 458, endPoint x: 819, endPoint y: 396, distance: 119.4
click at [819, 396] on ul "All Messages in One Place Targeted Messaging and Campaigns [PERSON_NAME] Call R…" at bounding box center [915, 427] width 236 height 78
click at [925, 485] on div "Communication Suite at Minimal Cost Plug-n-Play Phone Service Set up with the d…" at bounding box center [915, 357] width 263 height 263
drag, startPoint x: 922, startPoint y: 457, endPoint x: 813, endPoint y: 398, distance: 123.9
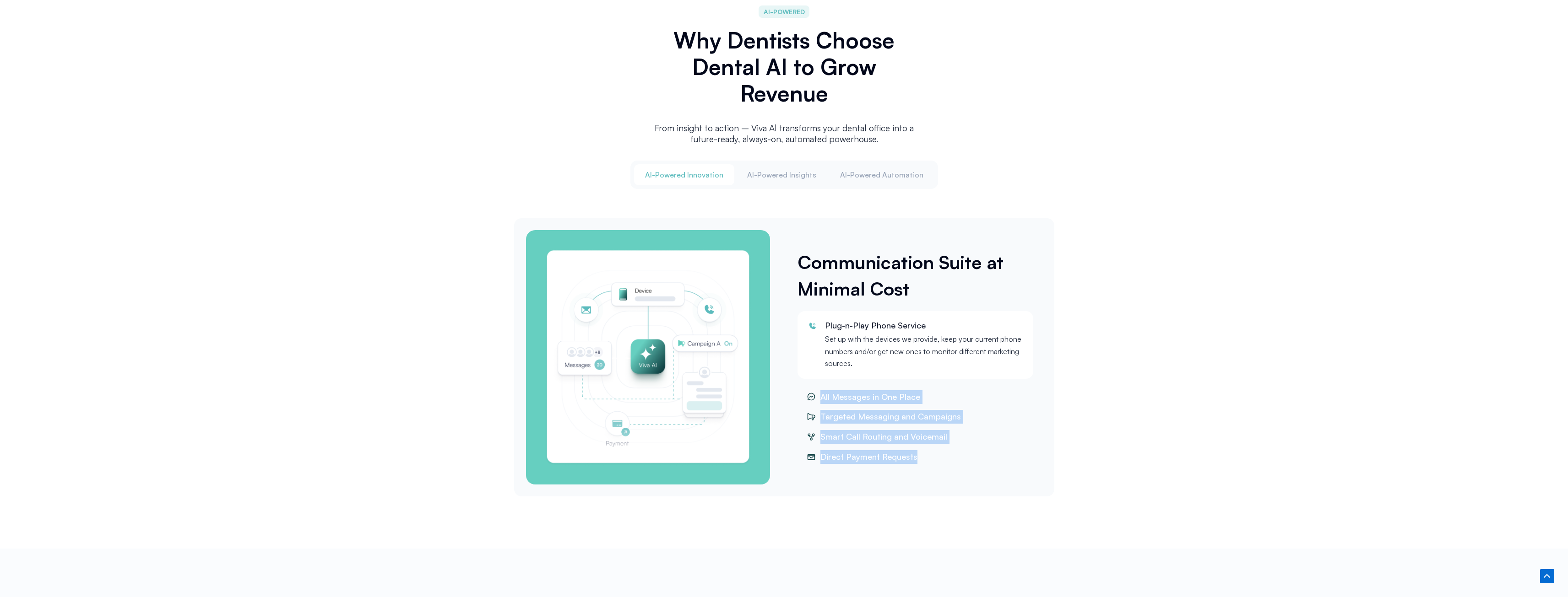
click at [813, 398] on ul "All Messages in One Place Targeted Messaging and Campaigns [PERSON_NAME] Call R…" at bounding box center [915, 427] width 236 height 78
click at [951, 450] on li "Direct Payment Requests" at bounding box center [915, 457] width 236 height 18
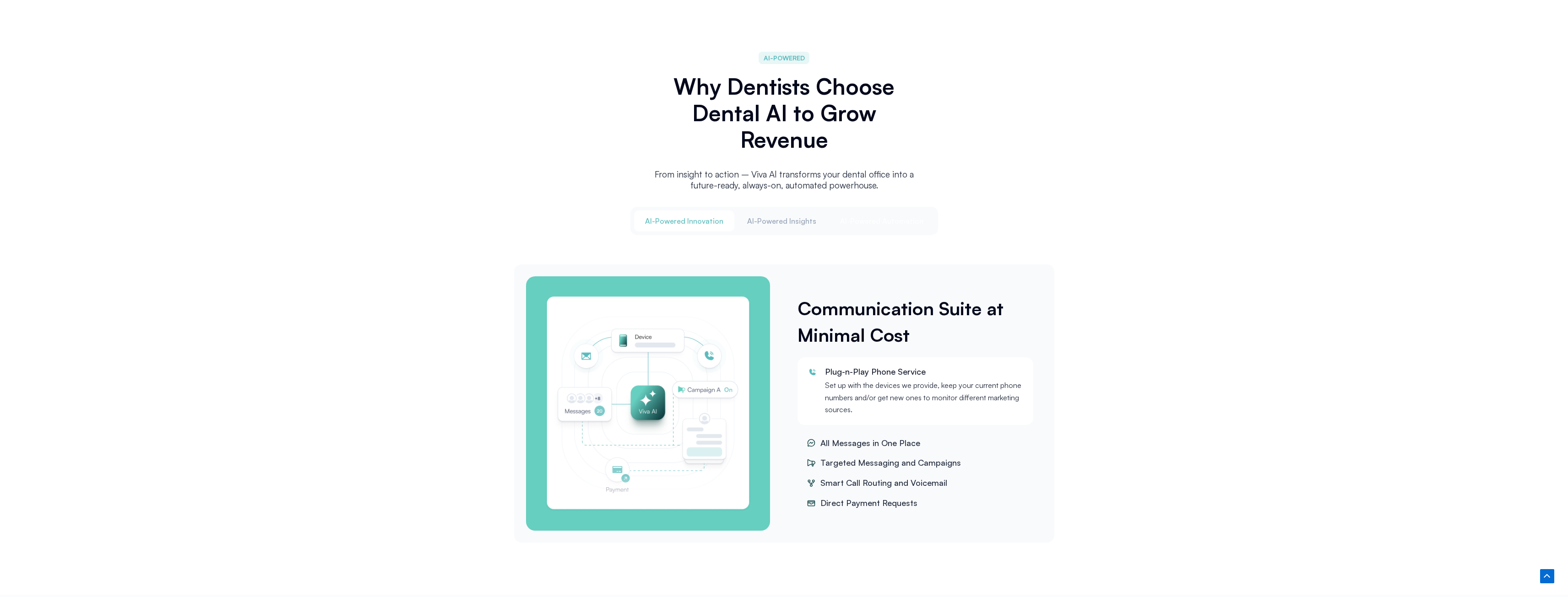
scroll to position [1007, 0]
click at [792, 220] on span "Al-Powered Insights" at bounding box center [781, 220] width 69 height 10
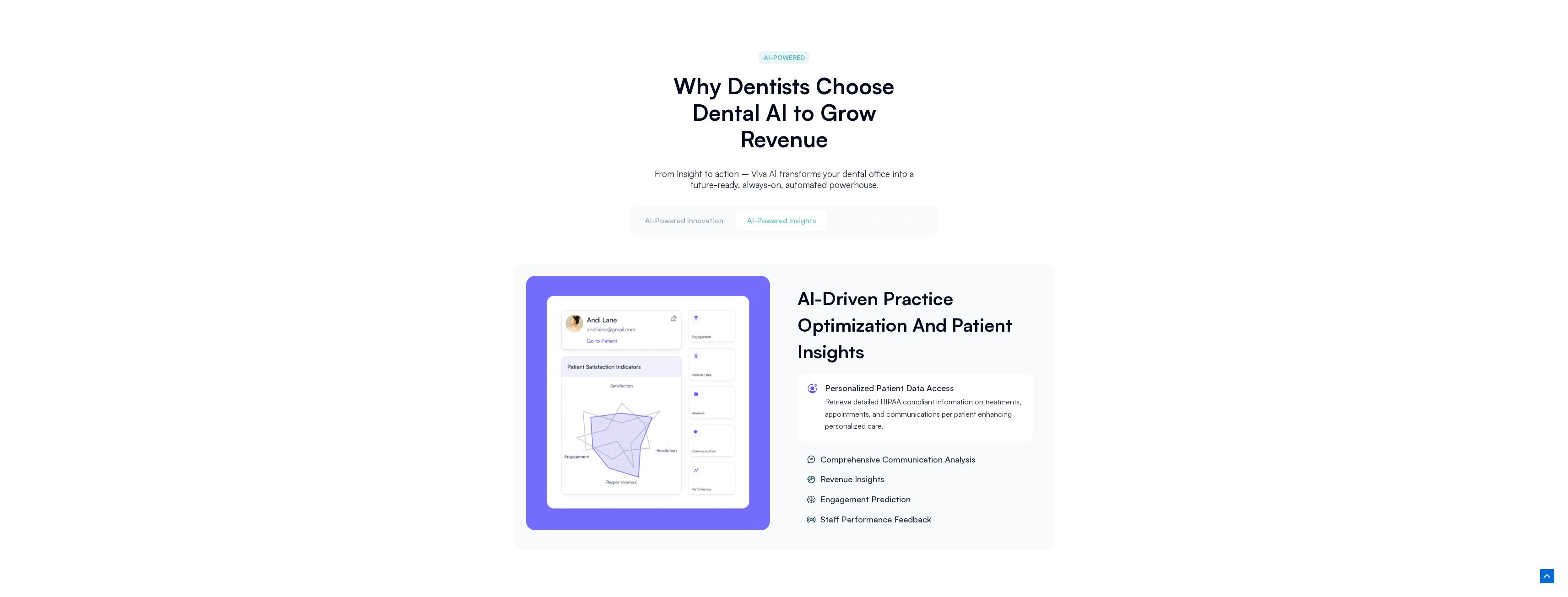
click at [910, 225] on button "Al-Powered Automation" at bounding box center [882, 220] width 105 height 21
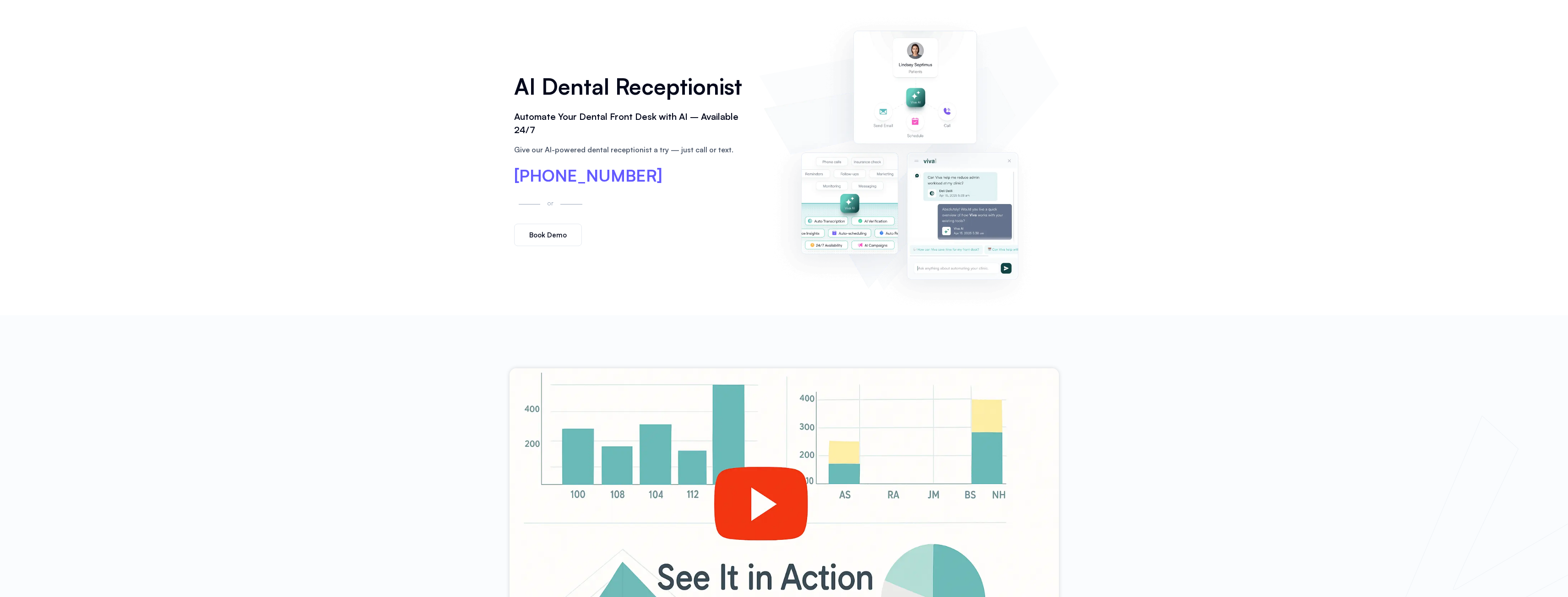
scroll to position [0, 0]
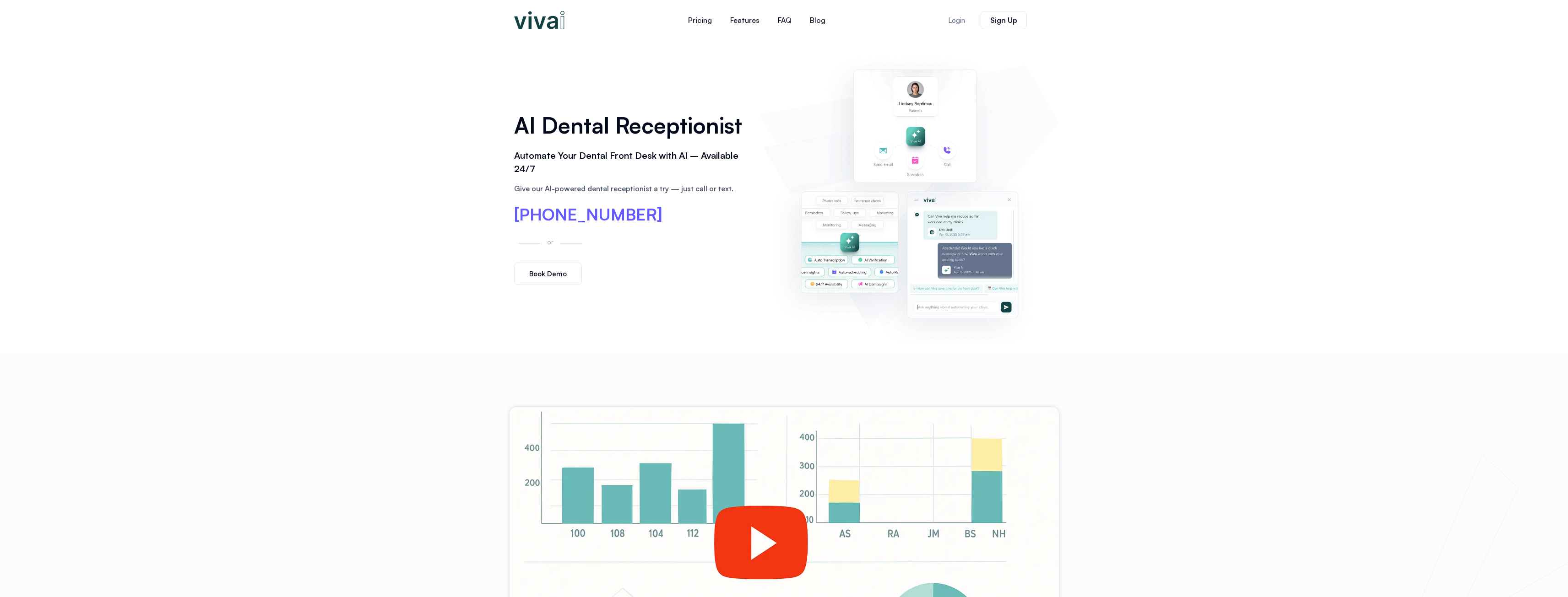
click at [552, 269] on link "Book Demo" at bounding box center [548, 274] width 68 height 23
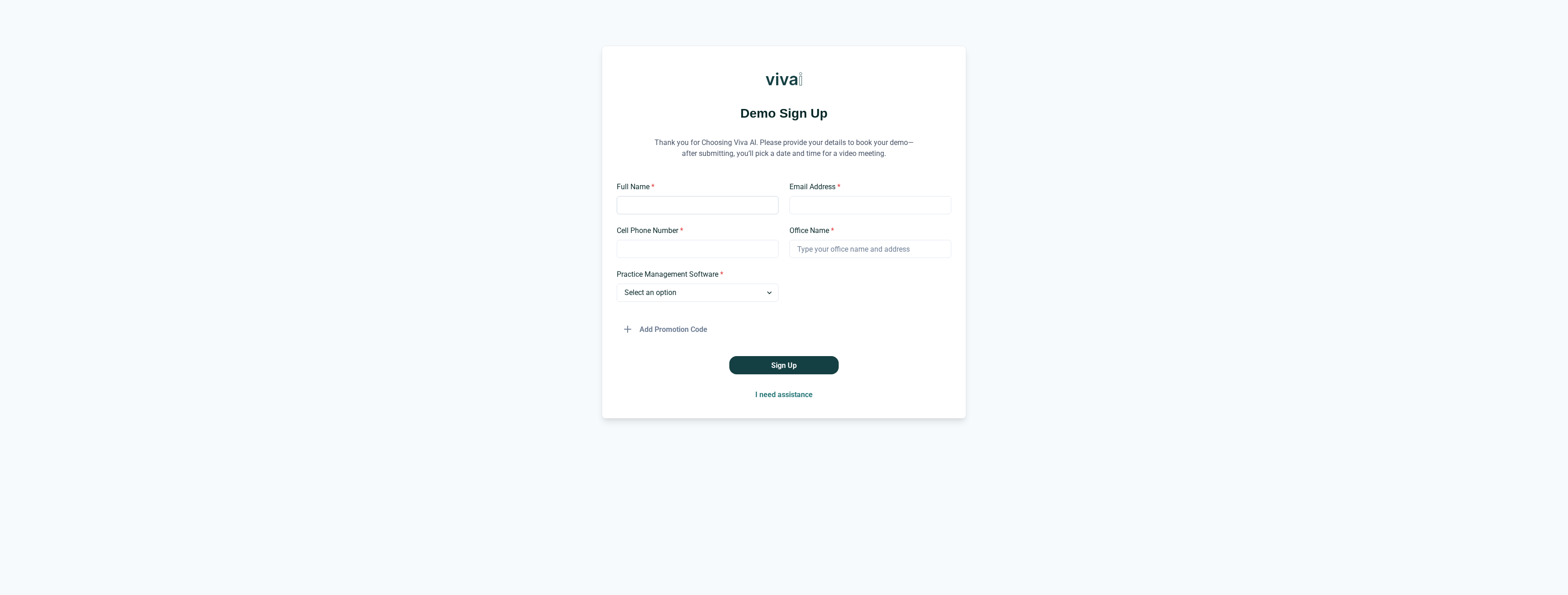
click at [687, 208] on input "Full Name *" at bounding box center [697, 205] width 162 height 18
type input "Bo Jackson"
type input "bo.jackson@lovelanddental.com"
type input "9719100617"
click at [886, 254] on input "Office Name *" at bounding box center [870, 249] width 162 height 18
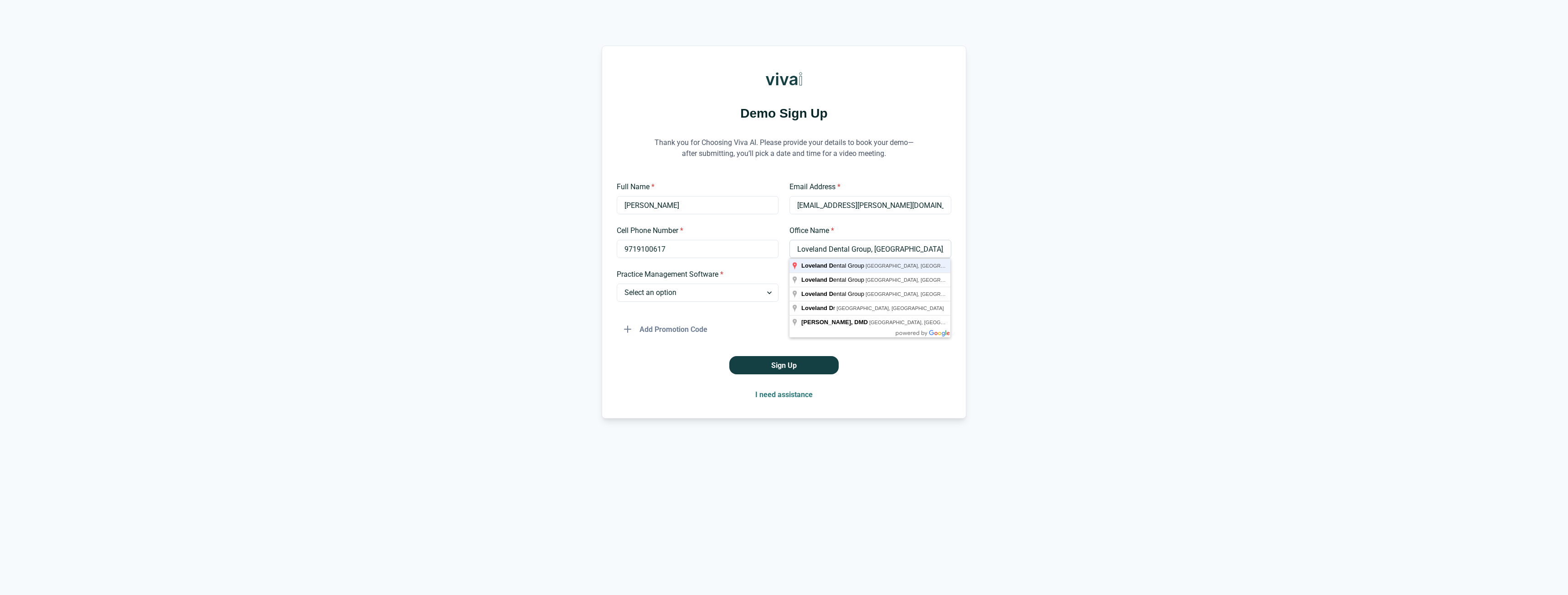
click at [729, 356] on button "Sign Up" at bounding box center [784, 365] width 109 height 18
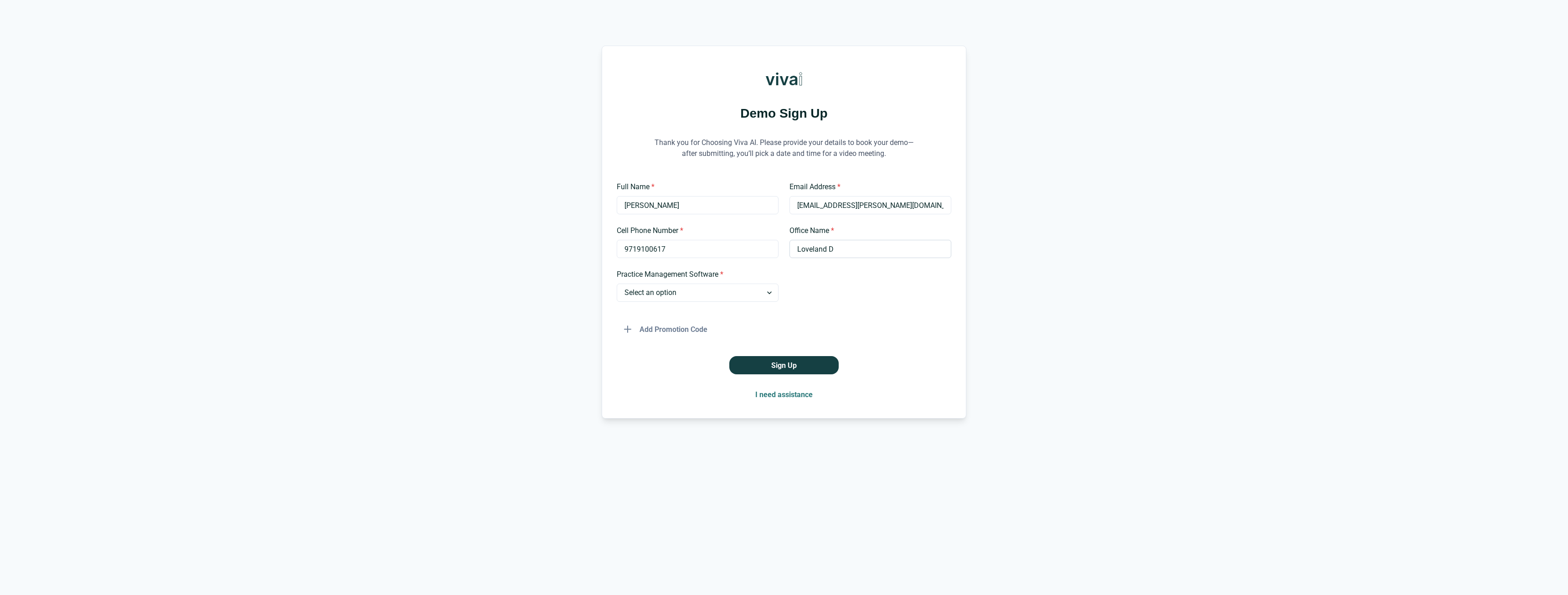
type input "Loveland Dental Group"
